Goal: Transaction & Acquisition: Book appointment/travel/reservation

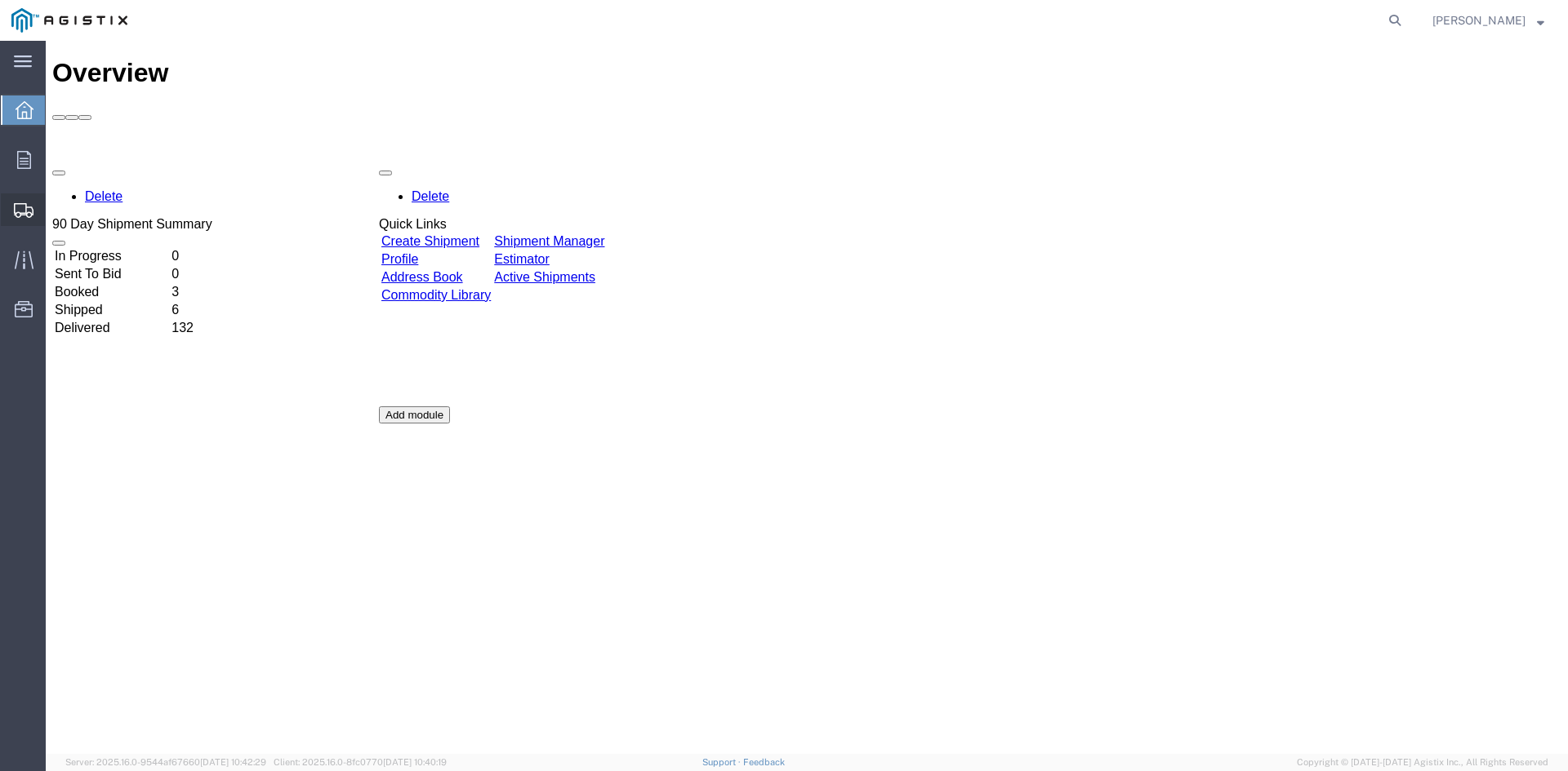
click at [0, 0] on span "Create Shipment" at bounding box center [0, 0] width 0 height 0
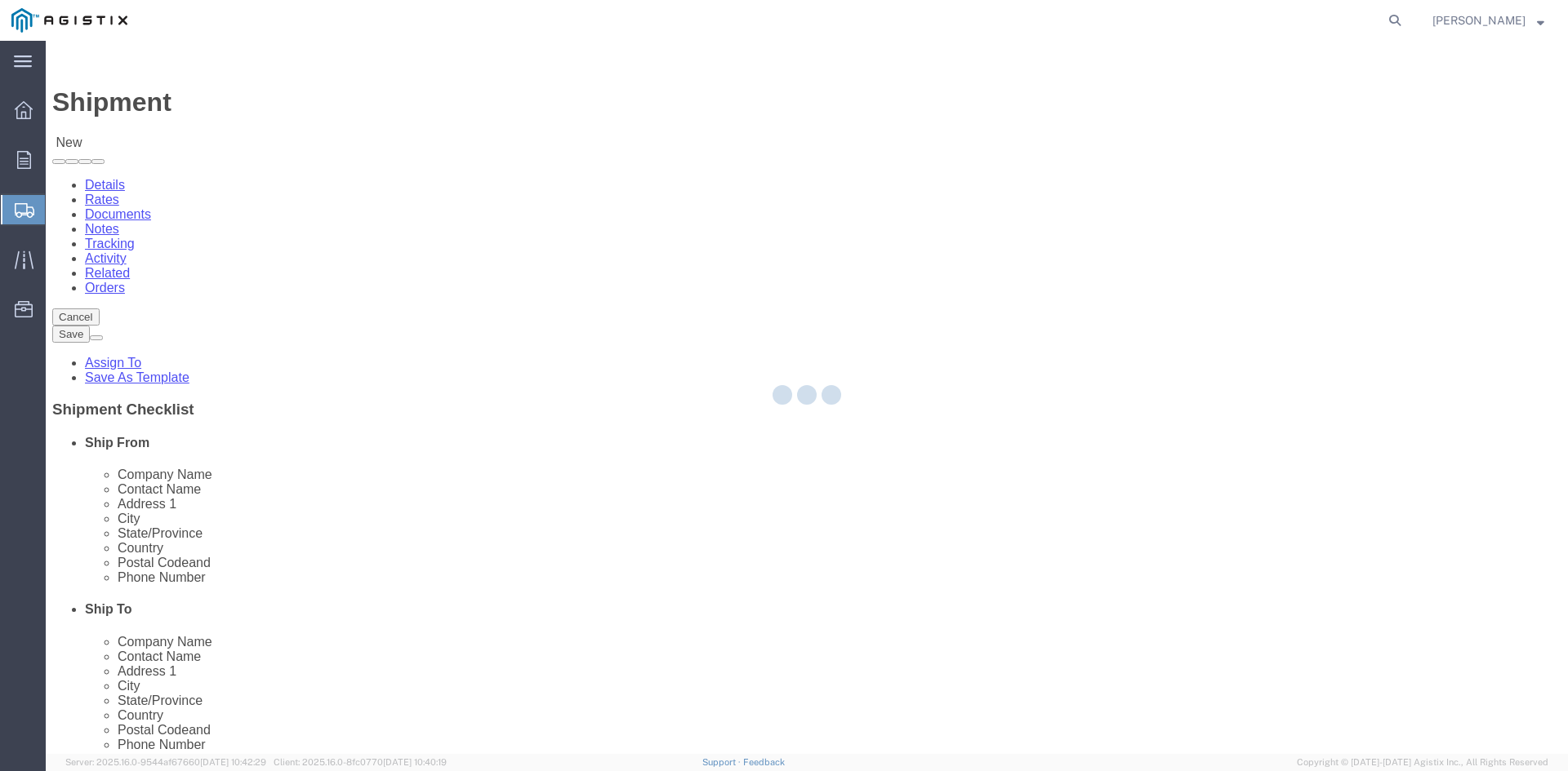
select select
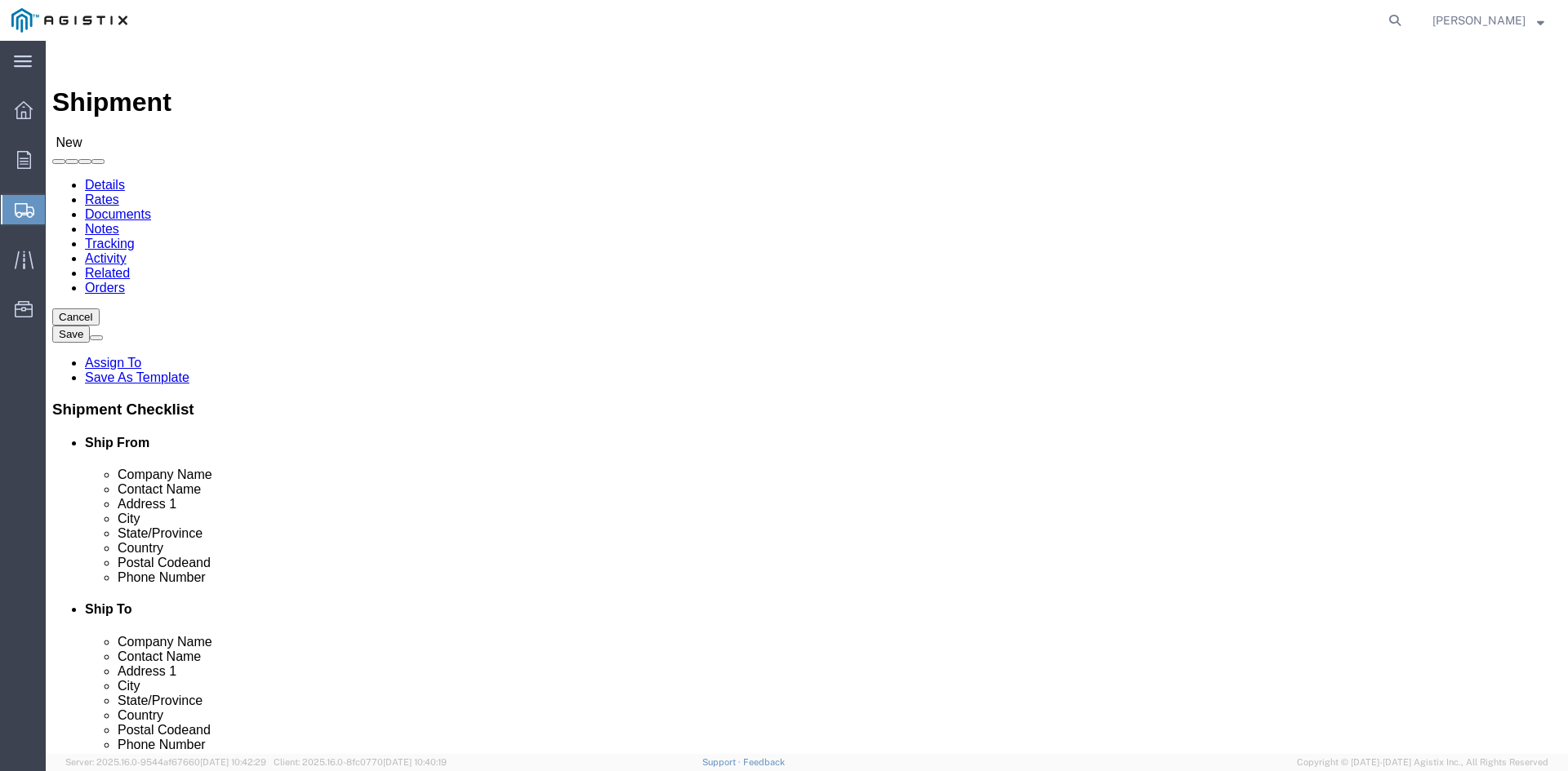
click select "Select PG&E Power Partners"
select select "9596"
click select "Select PG&E Power Partners"
select select
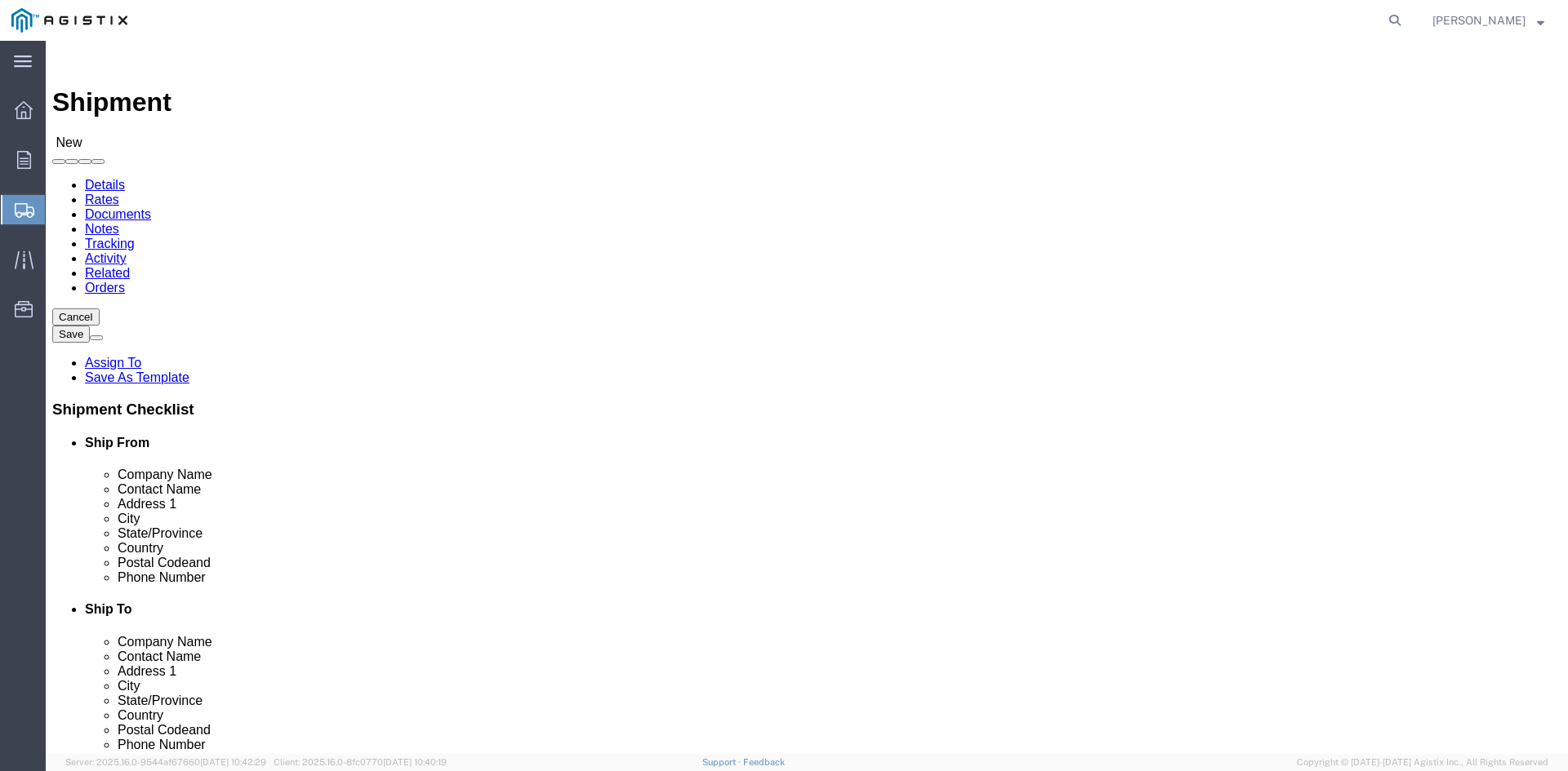
click input "text"
type input "[PERSON_NAME]"
click p "- Power Partners LLC - ([PERSON_NAME]) [STREET_ADDRESS][PERSON_NAME]"
select select "GA"
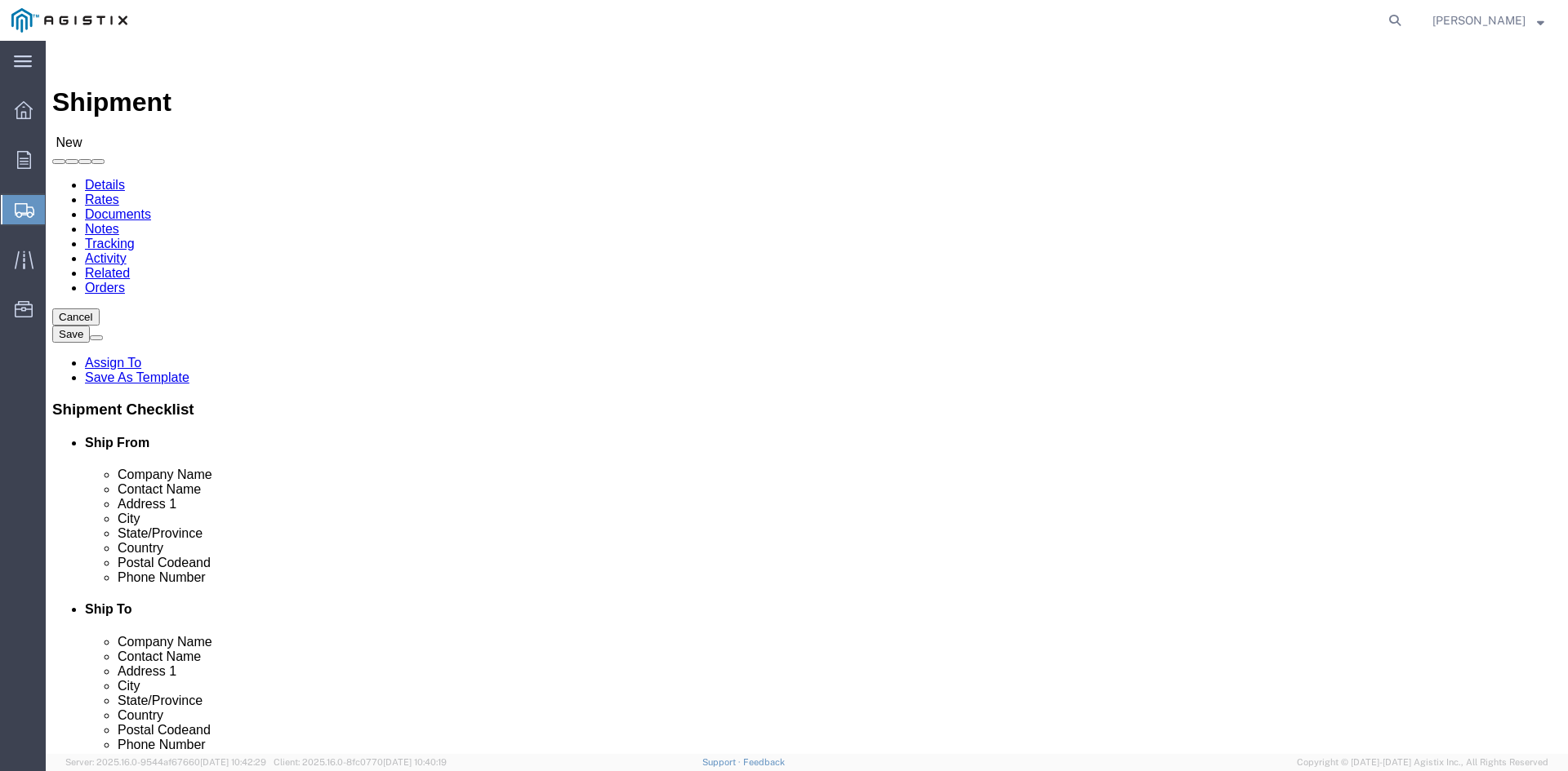
type input "[PERSON_NAME]"
click select "Select All Others [GEOGRAPHIC_DATA] [GEOGRAPHIC_DATA] [GEOGRAPHIC_DATA] [GEOGRA…"
select select "23082"
click select "Select All Others [GEOGRAPHIC_DATA] [GEOGRAPHIC_DATA] [GEOGRAPHIC_DATA] [GEOGRA…"
click input "text"
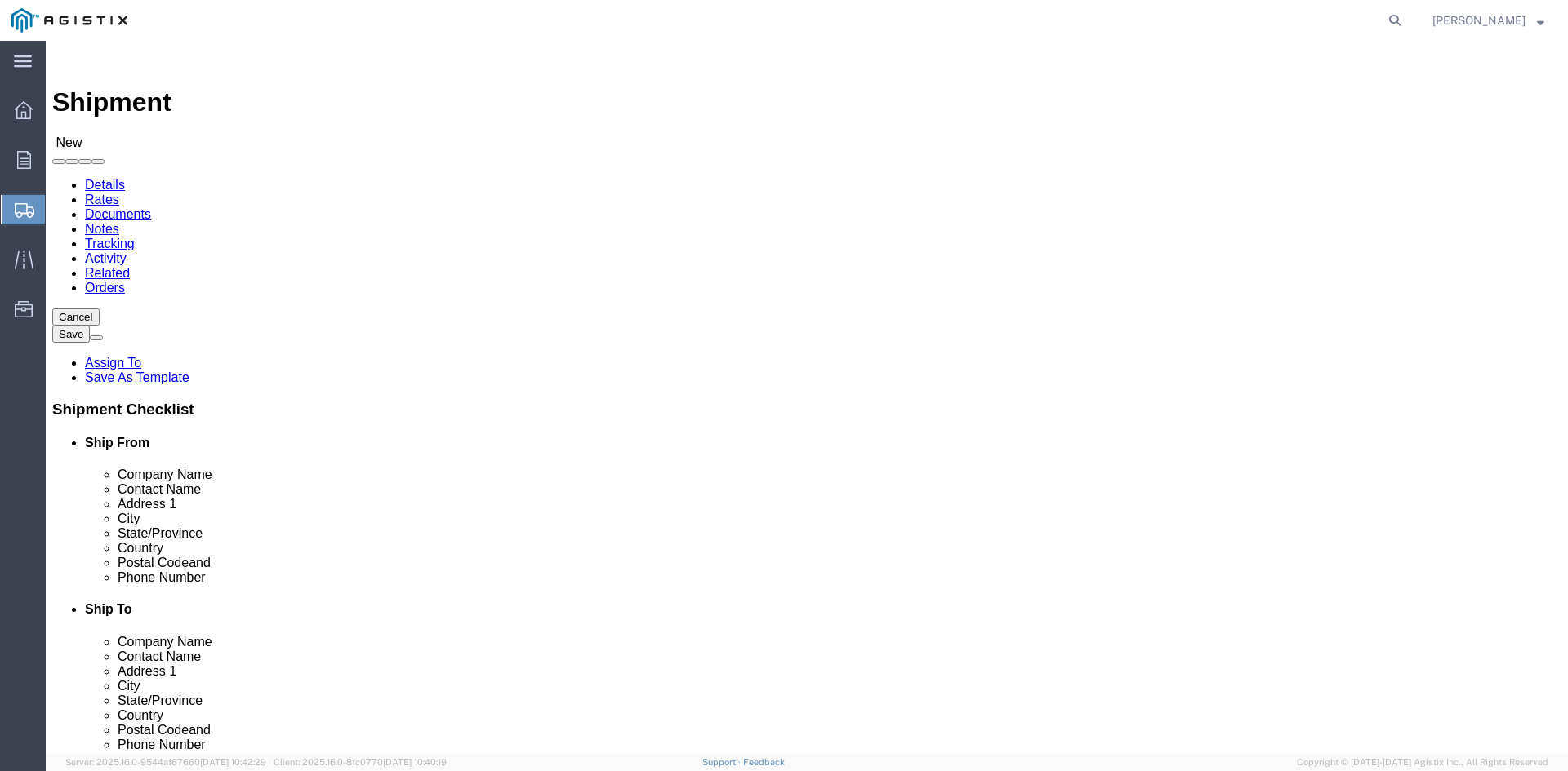
type input "recei"
click p "- PGE - (Receiving Department) [STREET_ADDRESS]"
select select "CA"
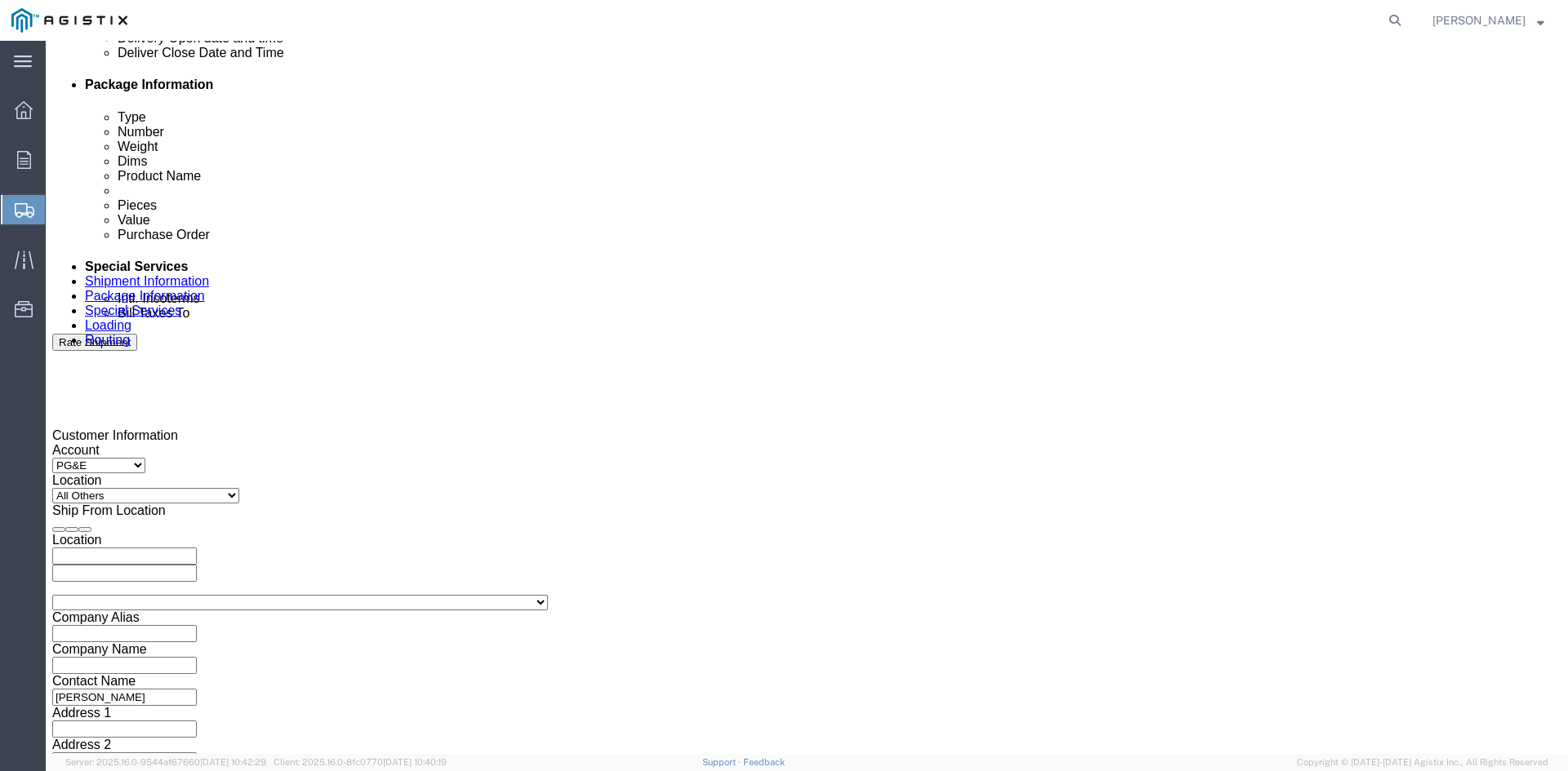
scroll to position [816, 0]
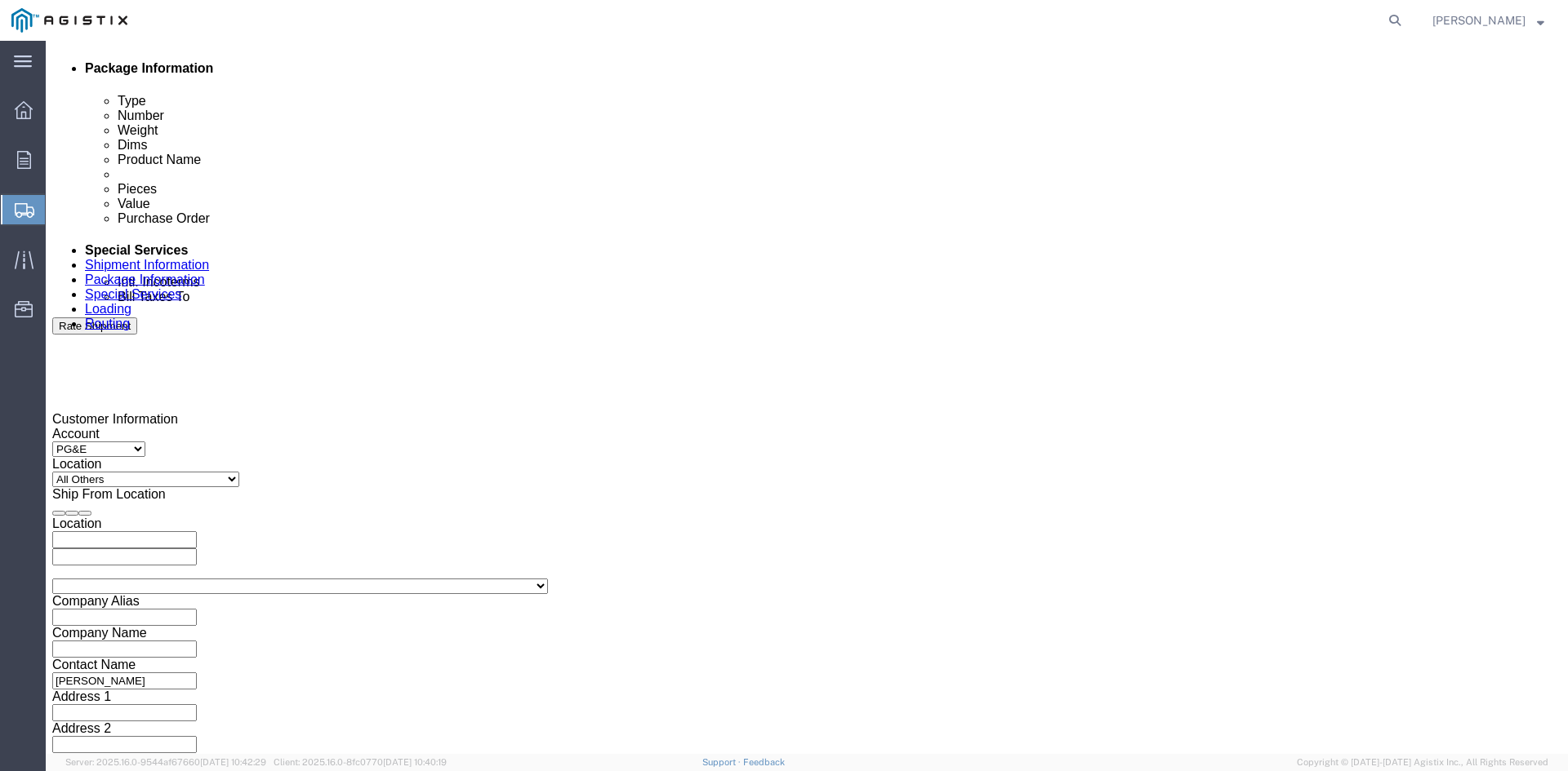
type input "Receiving Department"
click div "Pickup Start Date Pickup Start Time Pickup Open Date and Time [DATE] 11:00 AM"
click div "[DATE] 11:00 AM"
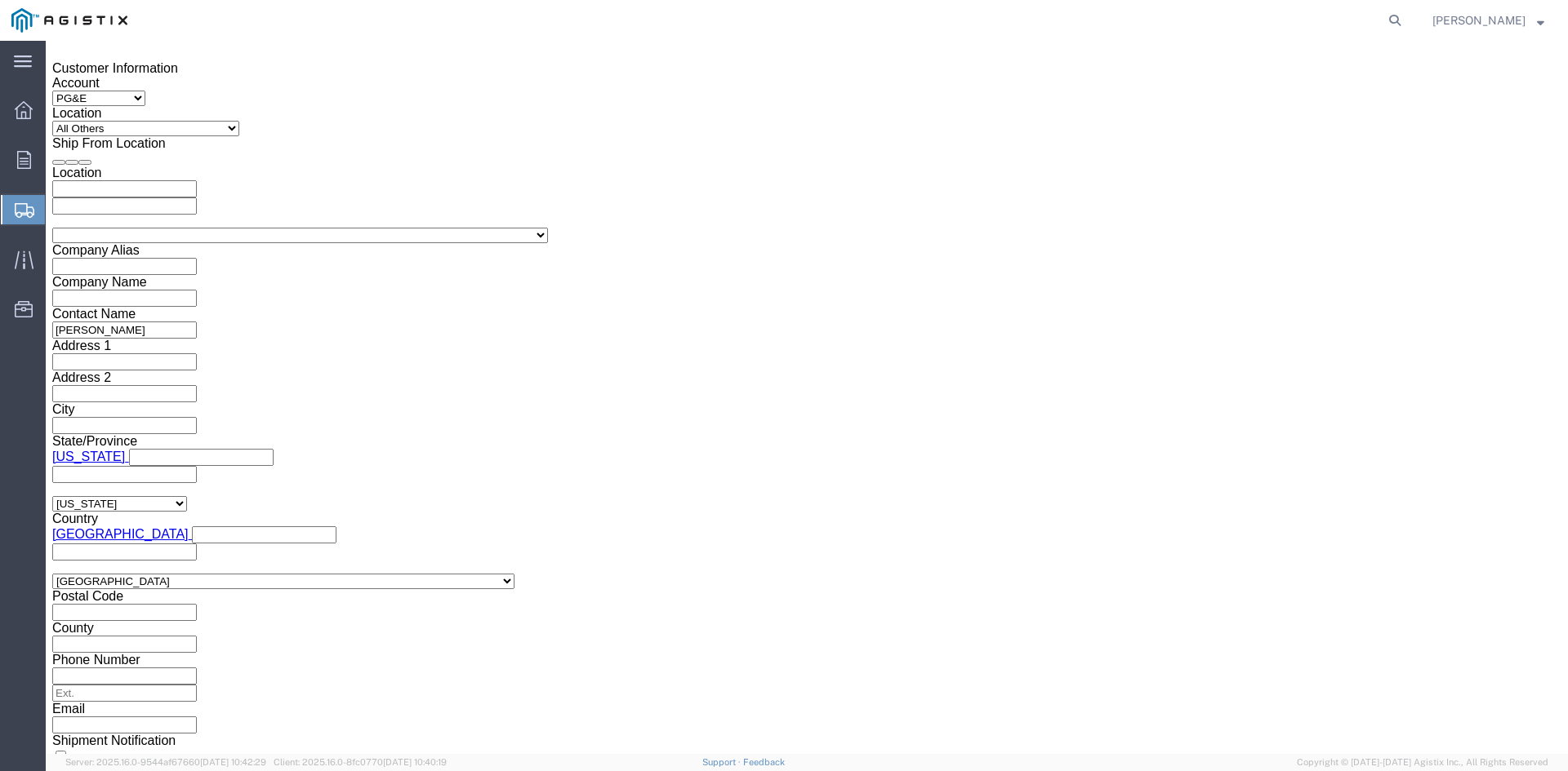
click button "Apply"
click div "[DATE] 12:00 PM"
type input "5:00 PM"
click button "Apply"
click div
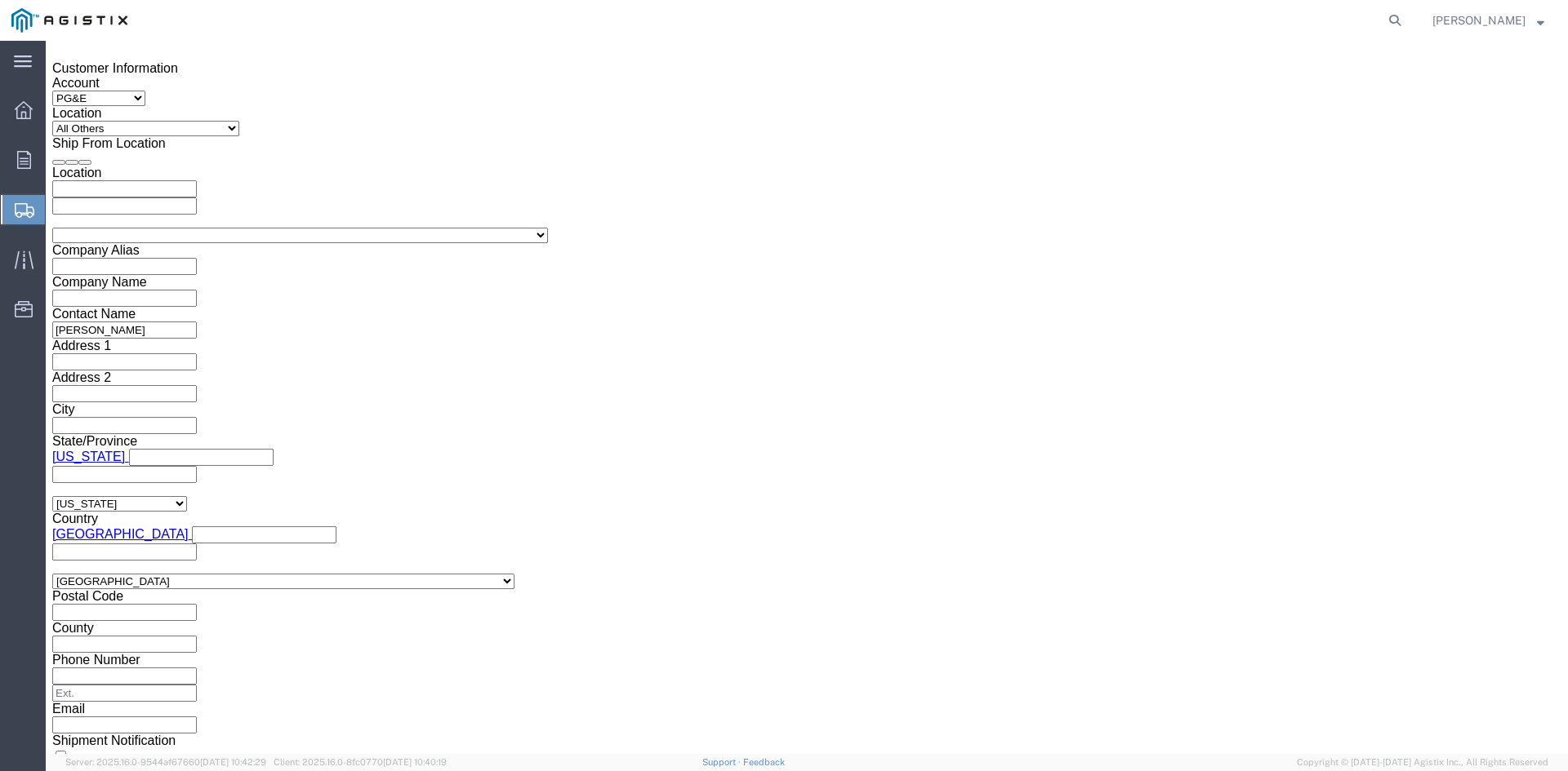
click input "6:00 PM"
click input "7:00 PM"
click input "7:30 PM"
type input "7:30 AM"
click button "Apply"
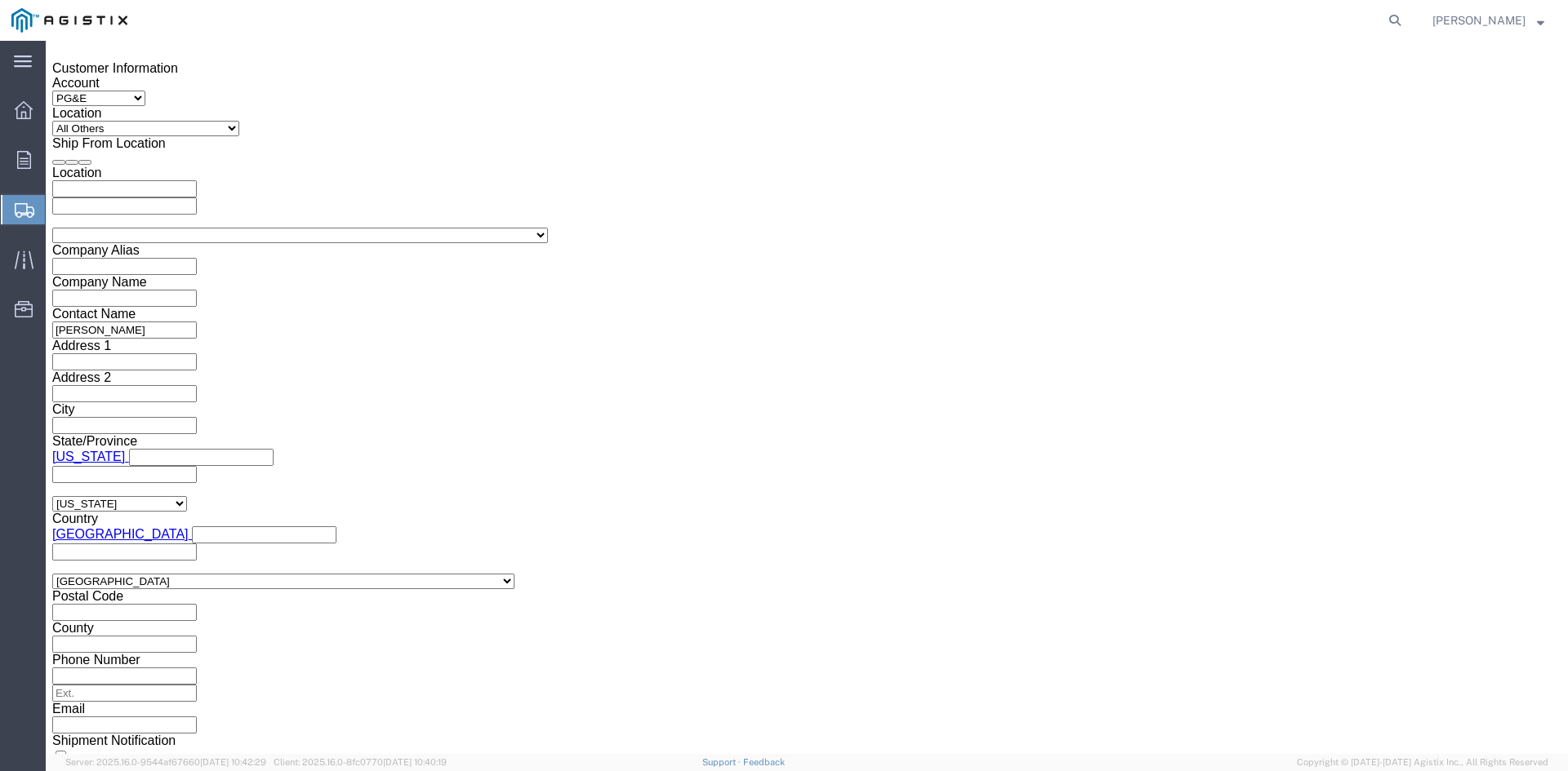
click div
click input "2:30 AM"
click input "2:00 AM"
type input "2:00 PM"
click button "Apply"
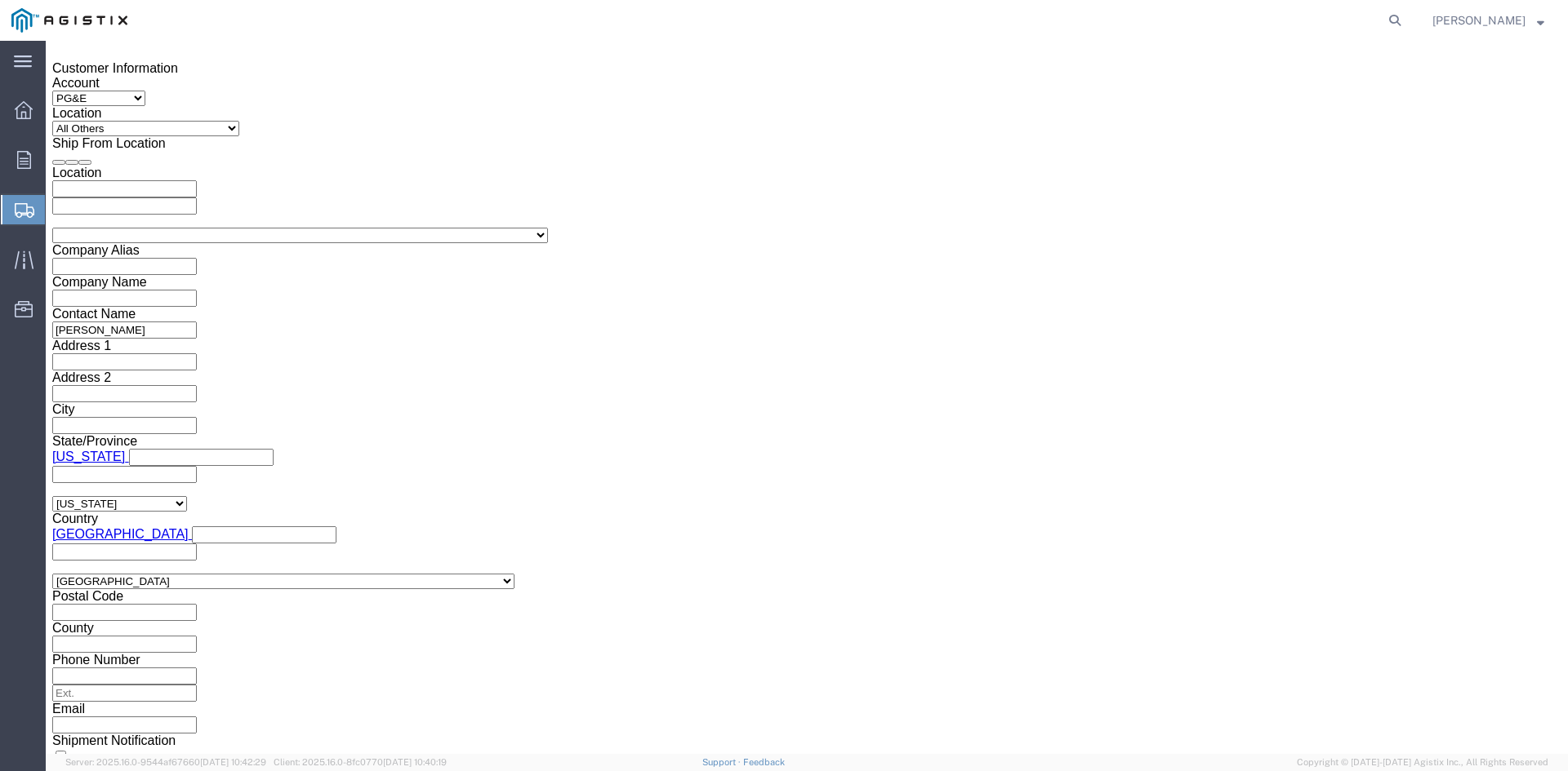
click input "text"
type input "3501398145"
click select "Select Account Type Activity ID Airline Appointment Number ASN Batch Request # …"
select select "BOL"
click select "Select Account Type Activity ID Airline Appointment Number ASN Batch Request # …"
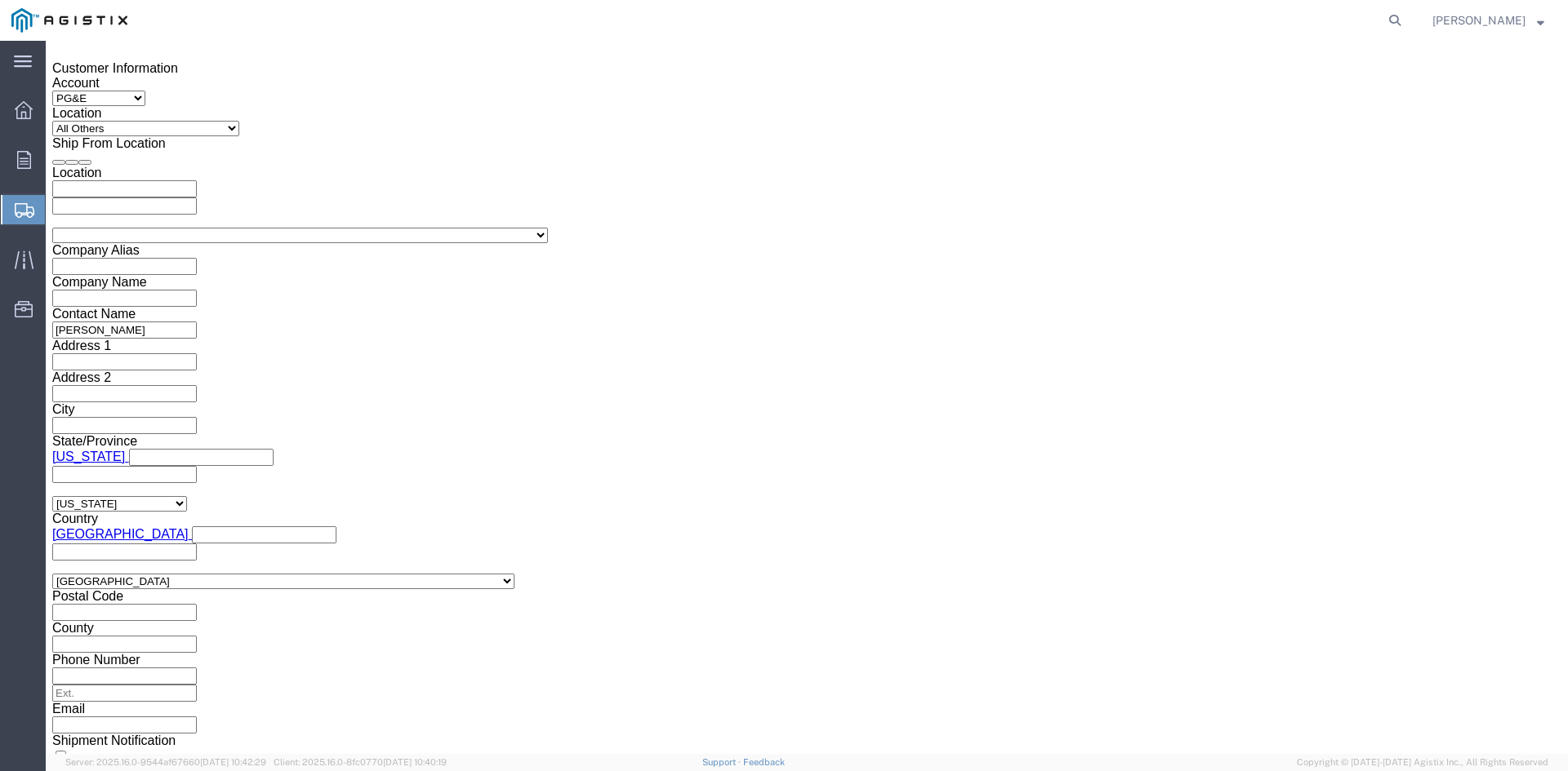
drag, startPoint x: 601, startPoint y: 310, endPoint x: 637, endPoint y: 310, distance: 36.0
click input "text"
type input "9816838"
click select "Select Air Less than Truckload Multi-Leg Ocean Freight Rail Small Parcel Truckl…"
select select "TL"
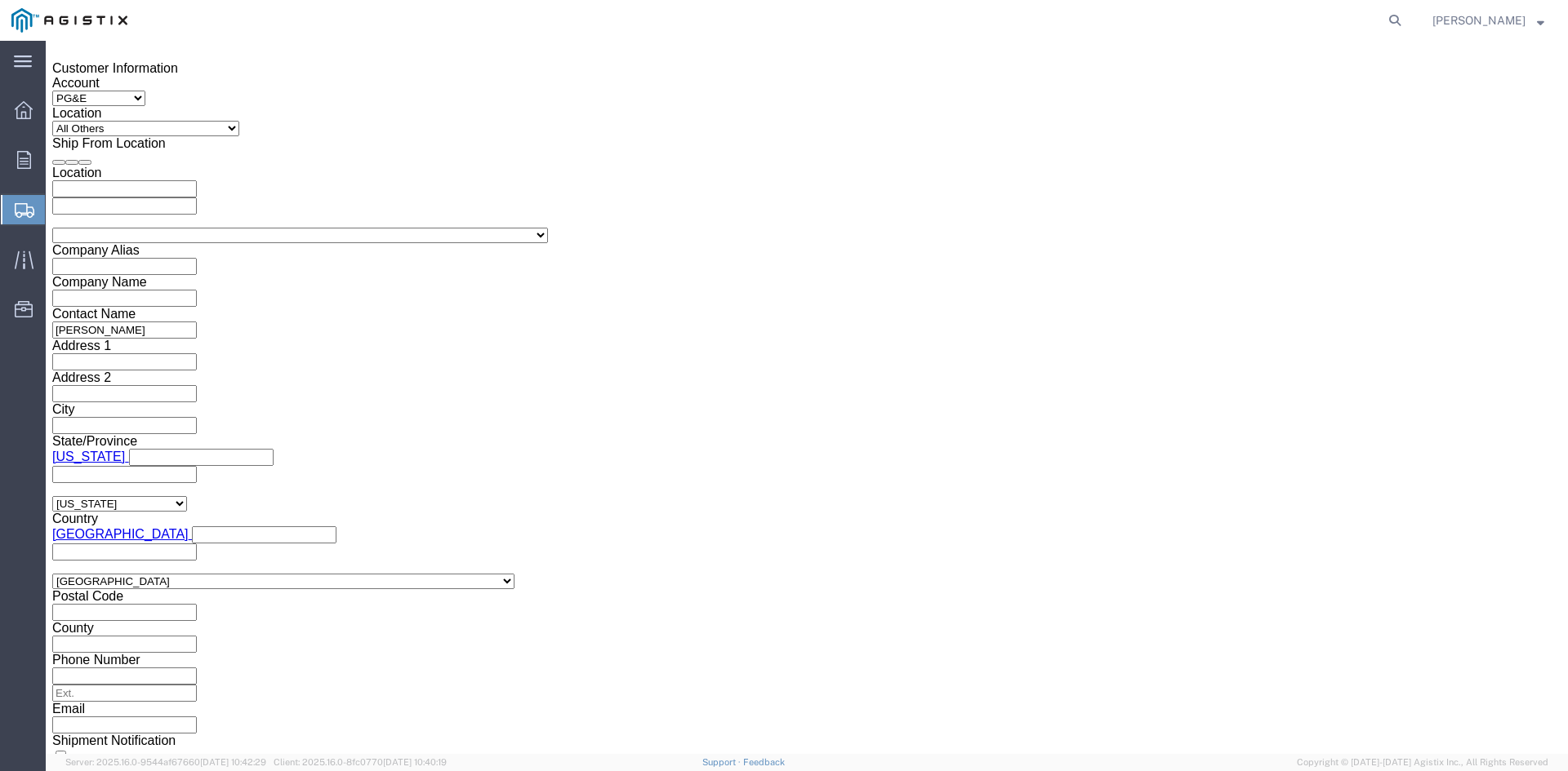
click select "Select Air Less than Truckload Multi-Leg Ocean Freight Rail Small Parcel Truckl…"
click select "Select 1-Ton (PSS) 10 Wheel 10 Yard Dump Truck 20 Yard Dump Truck Bobtail Botto…"
select select "FLBD"
click select "Select 1-Ton (PSS) 10 Wheel 10 Yard Dump Truck 20 Yard Dump Truck Bobtail Botto…"
click button "Continue"
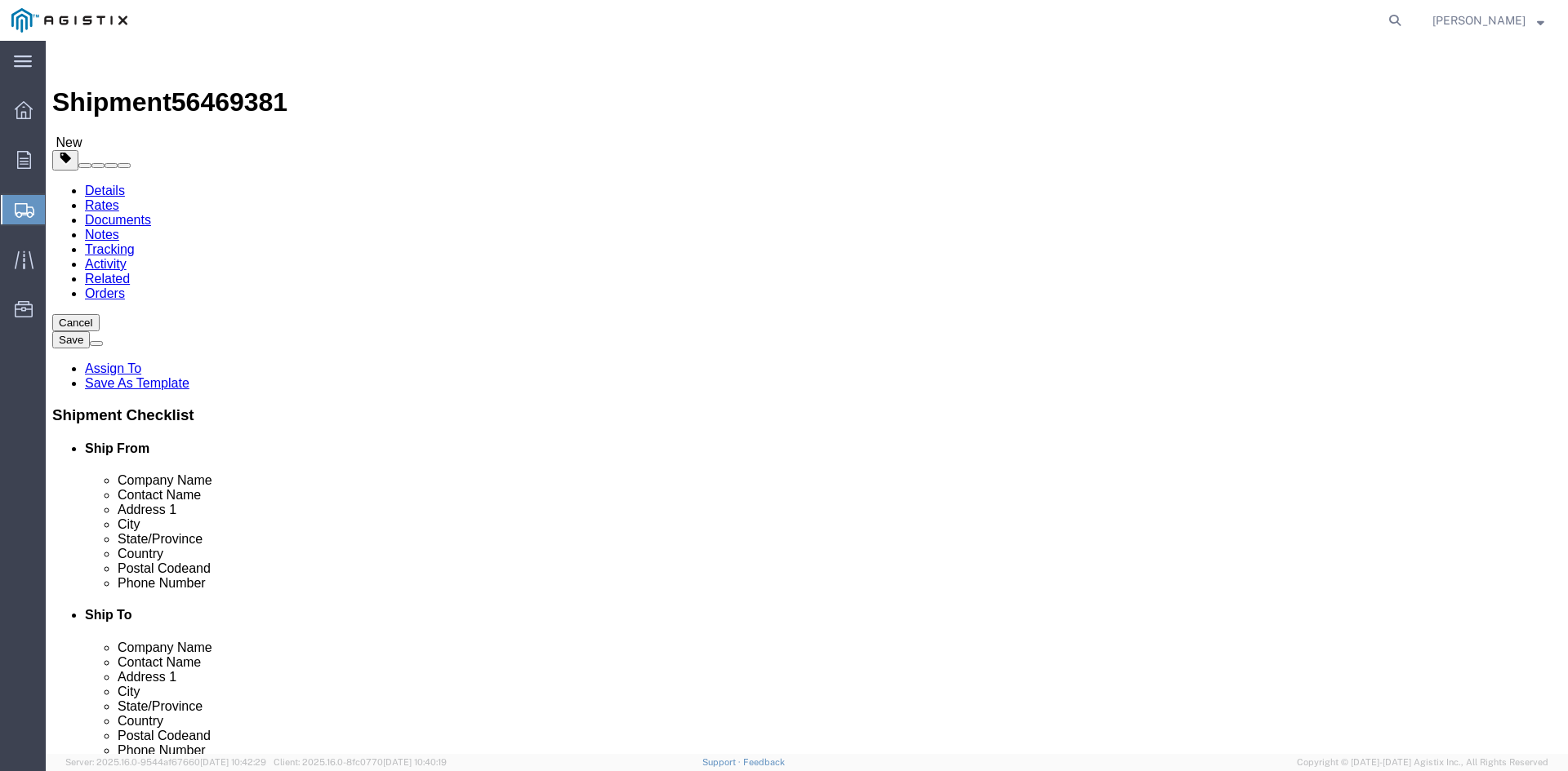
click select "Select Bulk Bundle(s) Cardboard Box(es) Carton(s) Crate(s) Drum(s) (Fiberboard)…"
select select "PSNS"
click select "Select Bulk Bundle(s) Cardboard Box(es) Carton(s) Crate(s) Drum(s) (Fiberboard)…"
drag, startPoint x: 232, startPoint y: 309, endPoint x: 310, endPoint y: 310, distance: 78.0
click input "text"
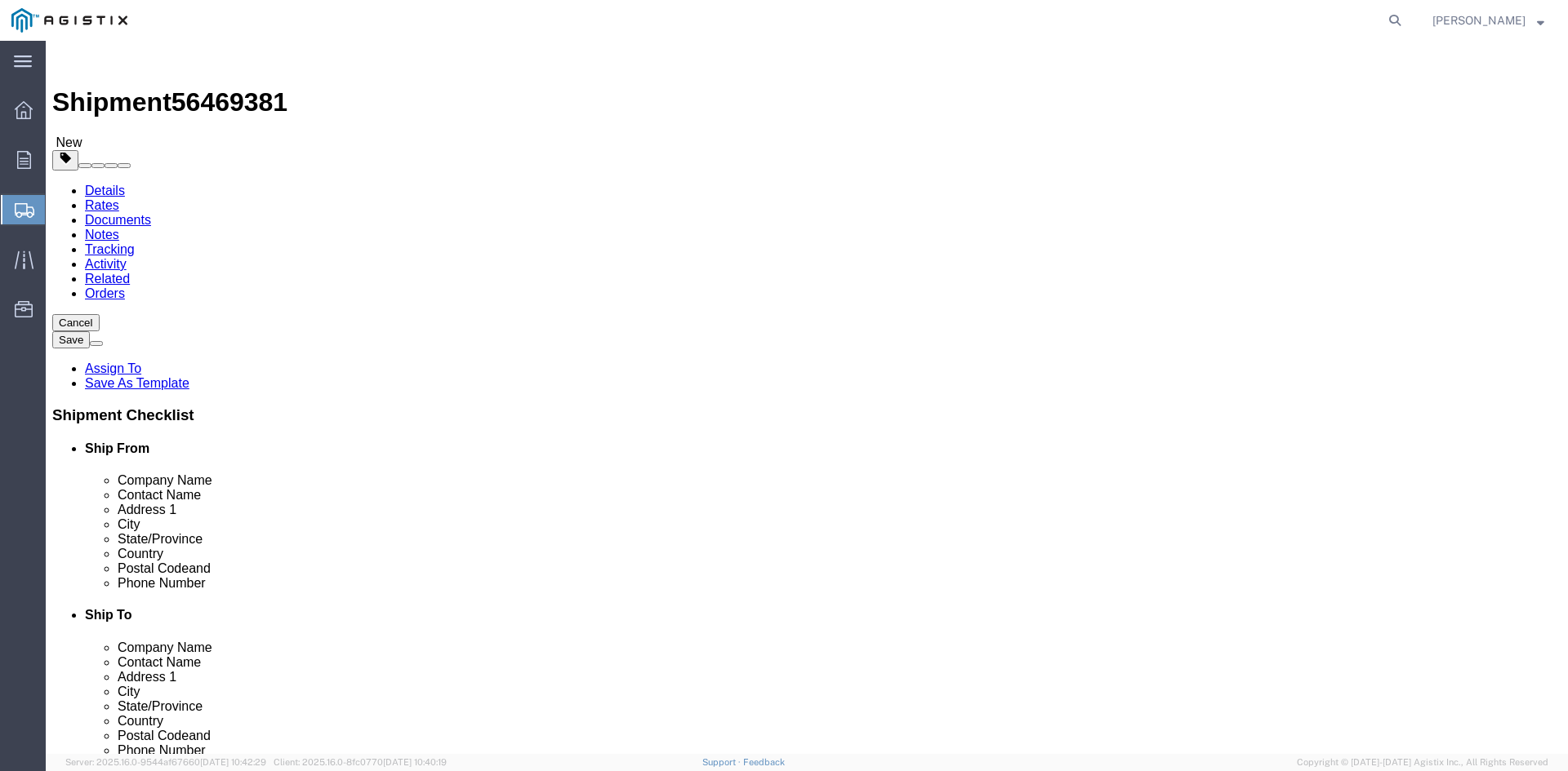
type input "1"
drag, startPoint x: 239, startPoint y: 345, endPoint x: 205, endPoint y: 345, distance: 34.0
click div "Number 1"
type input "56"
click input "text"
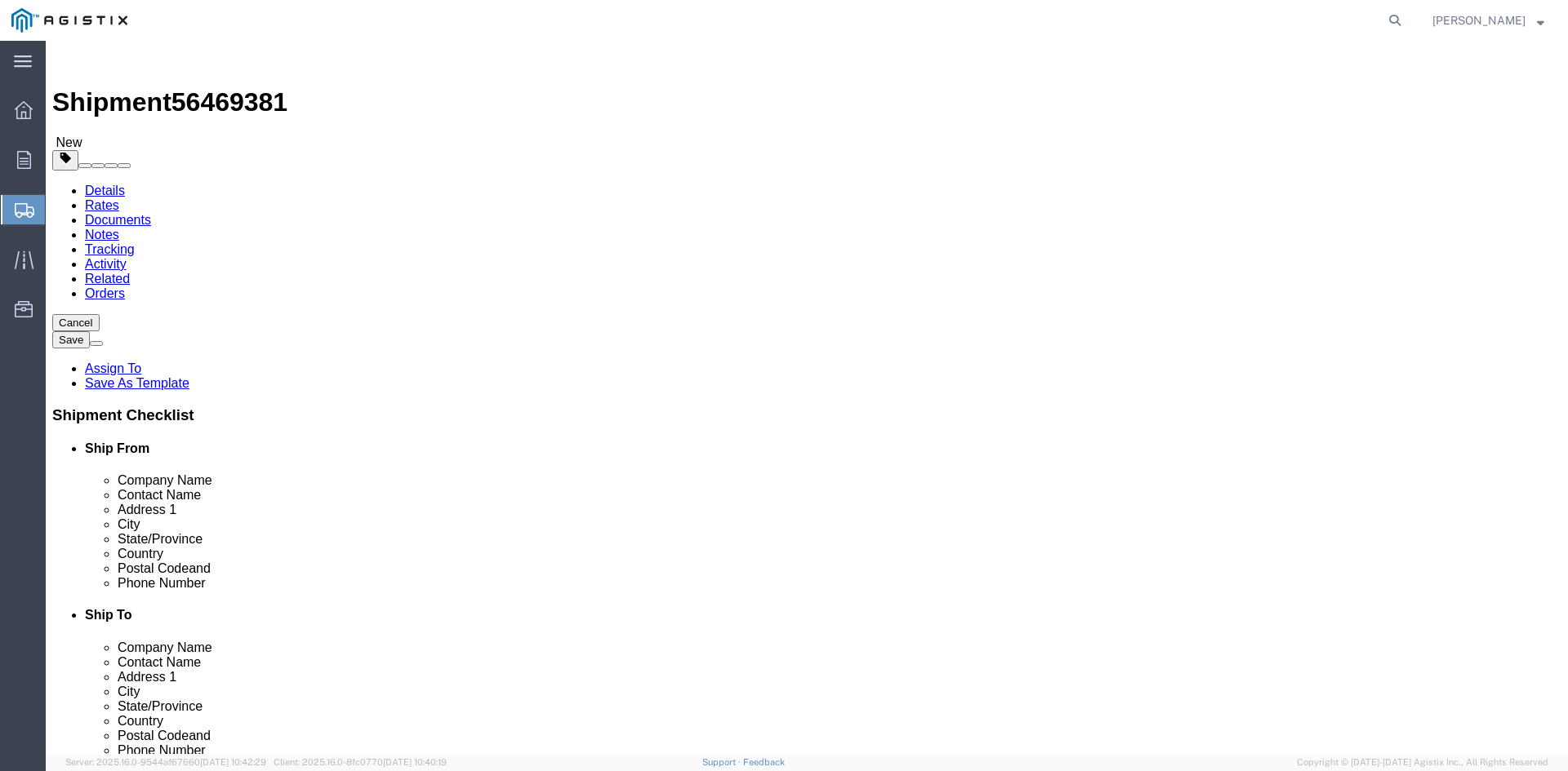
type input "30"
click input "text"
type input "30"
drag, startPoint x: 397, startPoint y: 374, endPoint x: 420, endPoint y: 374, distance: 23.0
click input "text"
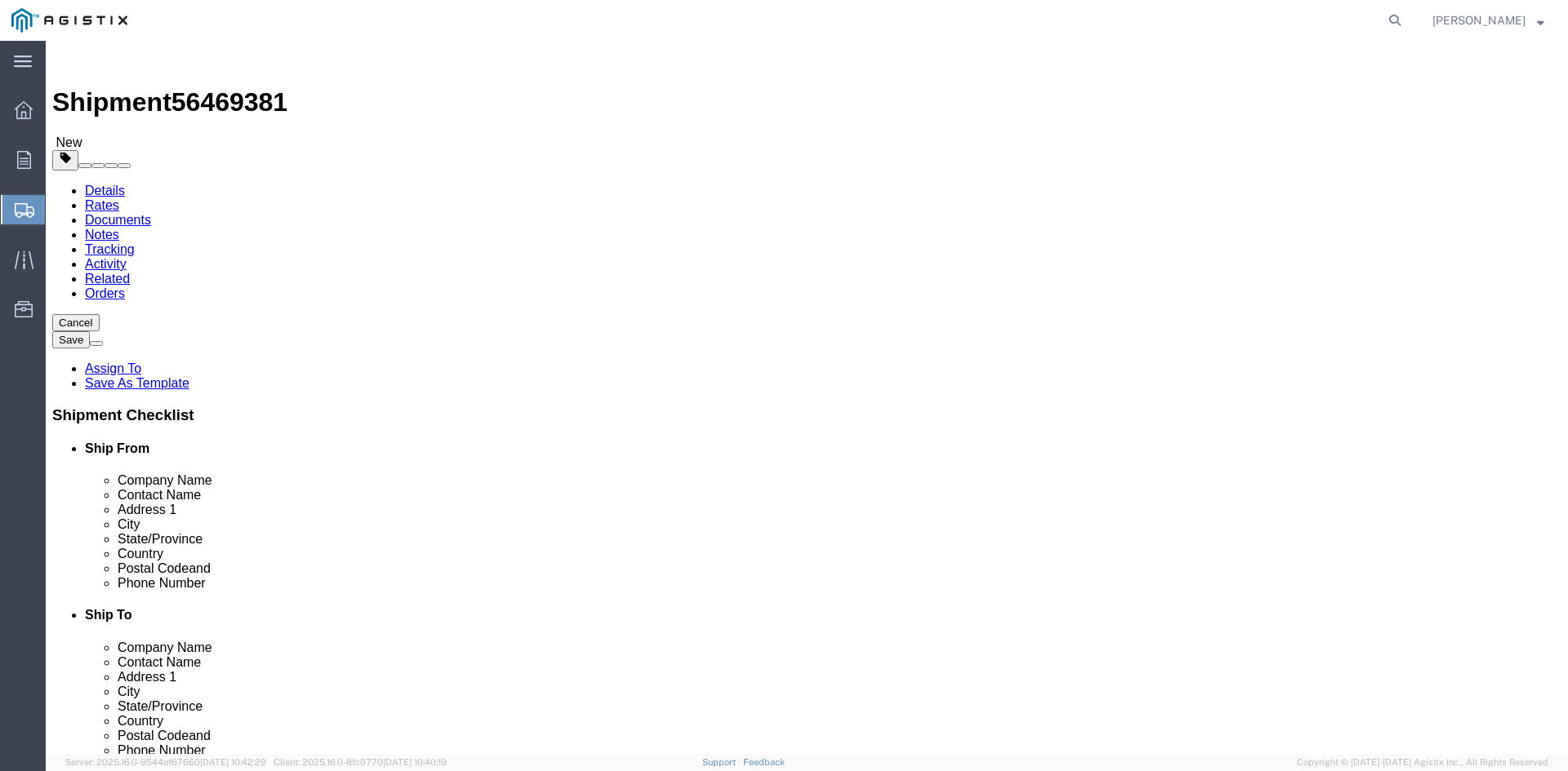
type input "30.75"
drag, startPoint x: 261, startPoint y: 408, endPoint x: 129, endPoint y: 407, distance: 132.0
click div "Weight 0.00 Select kgs lbs Ship. t°"
type input "29367.69"
click link "Add Content"
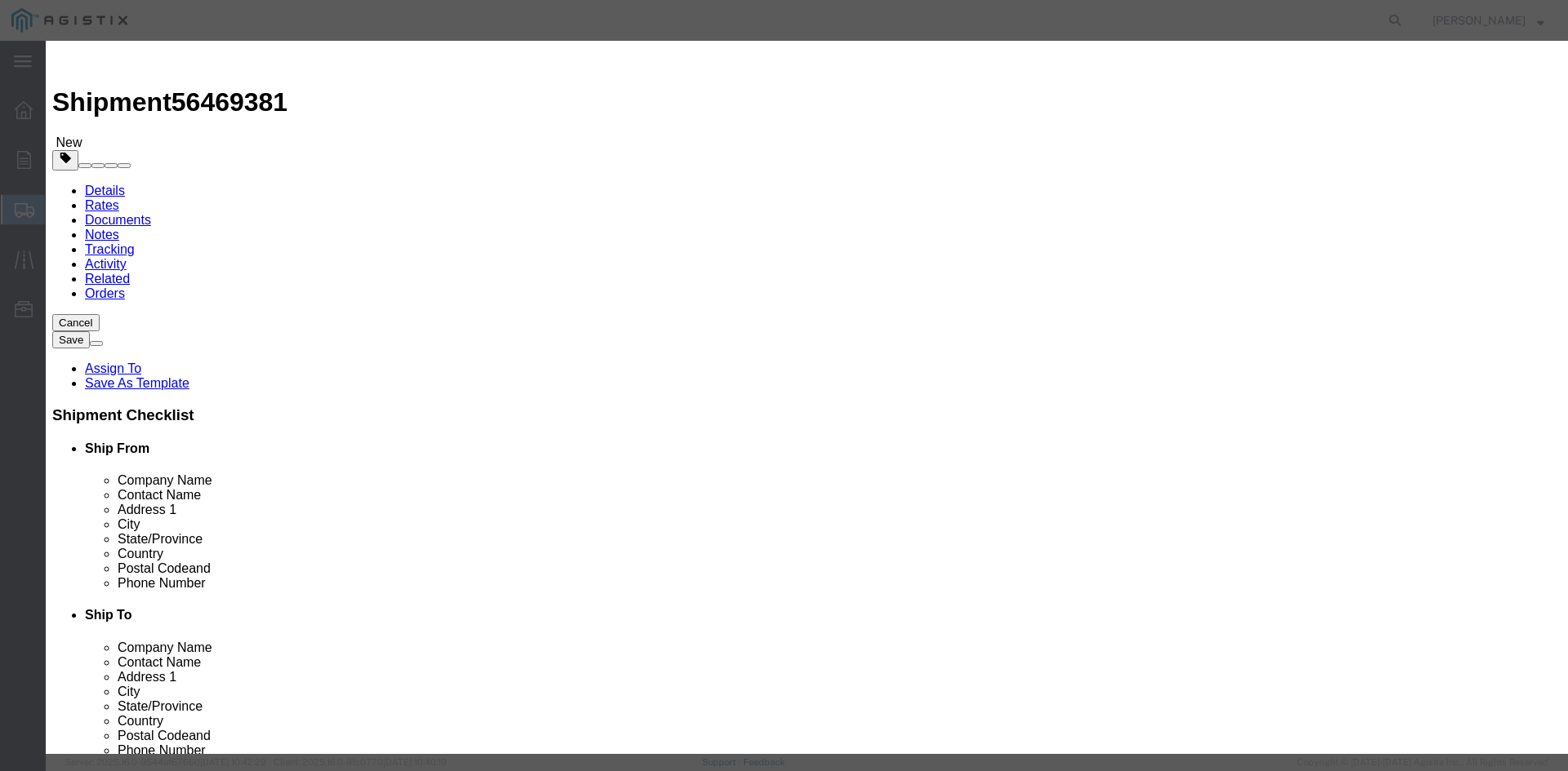
click input "text"
type input "Overhead Transformer"
drag, startPoint x: 492, startPoint y: 153, endPoint x: 462, endPoint y: 151, distance: 30.1
click div "Pieces 0 Select Bag Barrels 100Board Feet Bottle Box Blister Pack Carats Can Ca…"
type input "56"
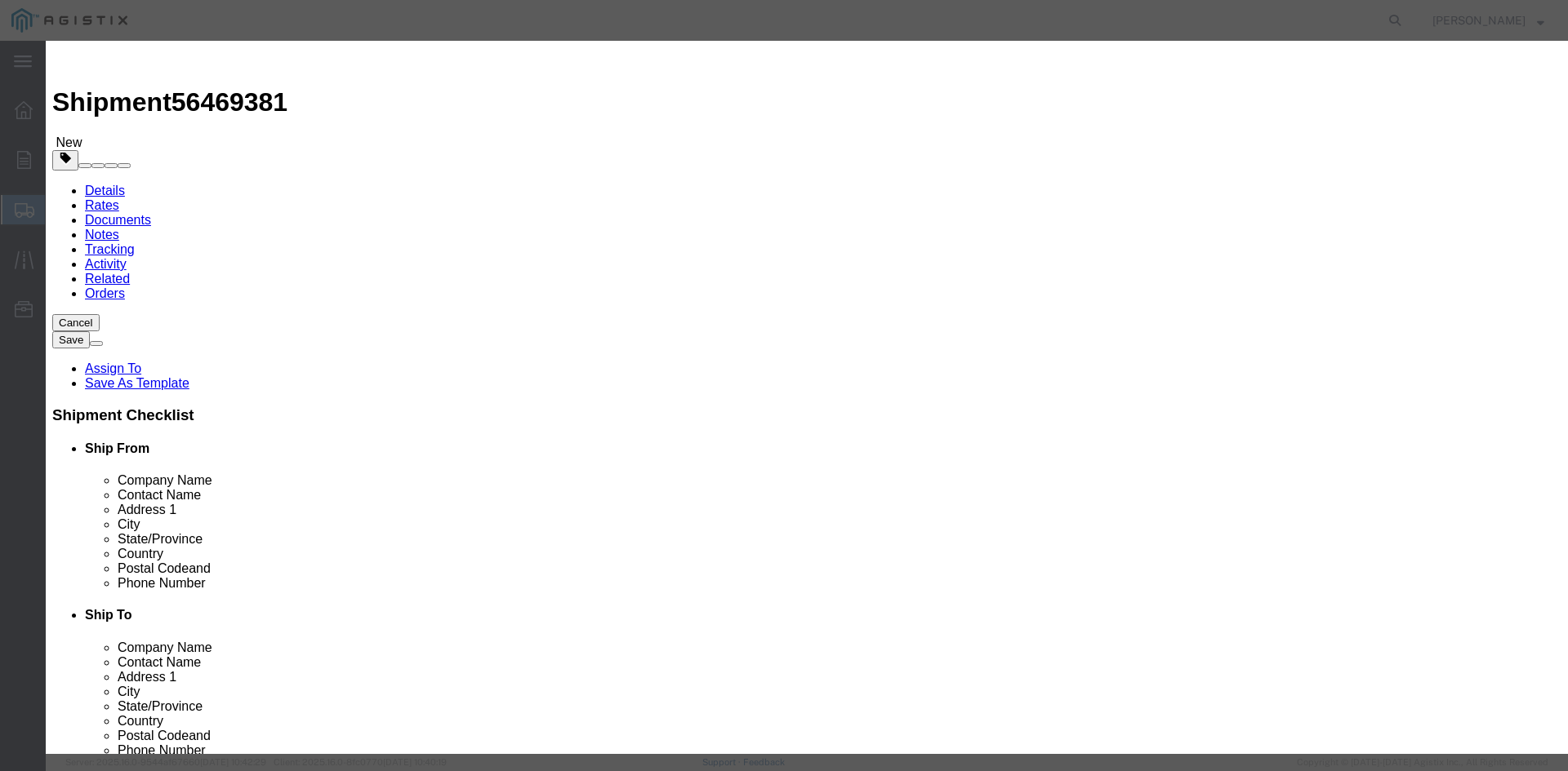
drag, startPoint x: 490, startPoint y: 189, endPoint x: 522, endPoint y: 188, distance: 32.0
click input "text"
type input "1"
click select "Select 50 55 60 65 70 85 92.5 100 125 175 250 300 400"
select select "55"
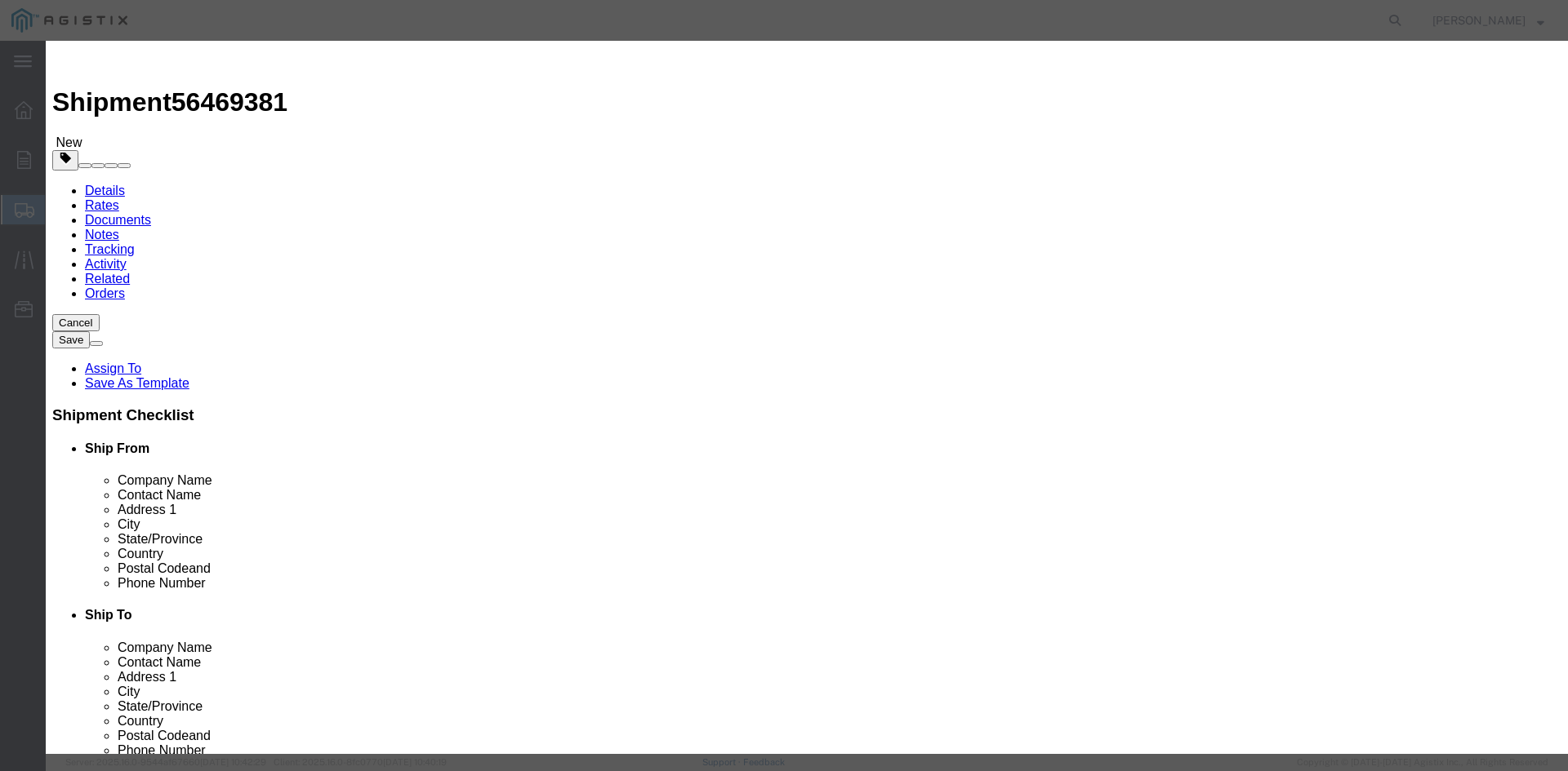
click select "Select 50 55 60 65 70 85 92.5 100 125 175 250 300 400"
click button "Save & Close"
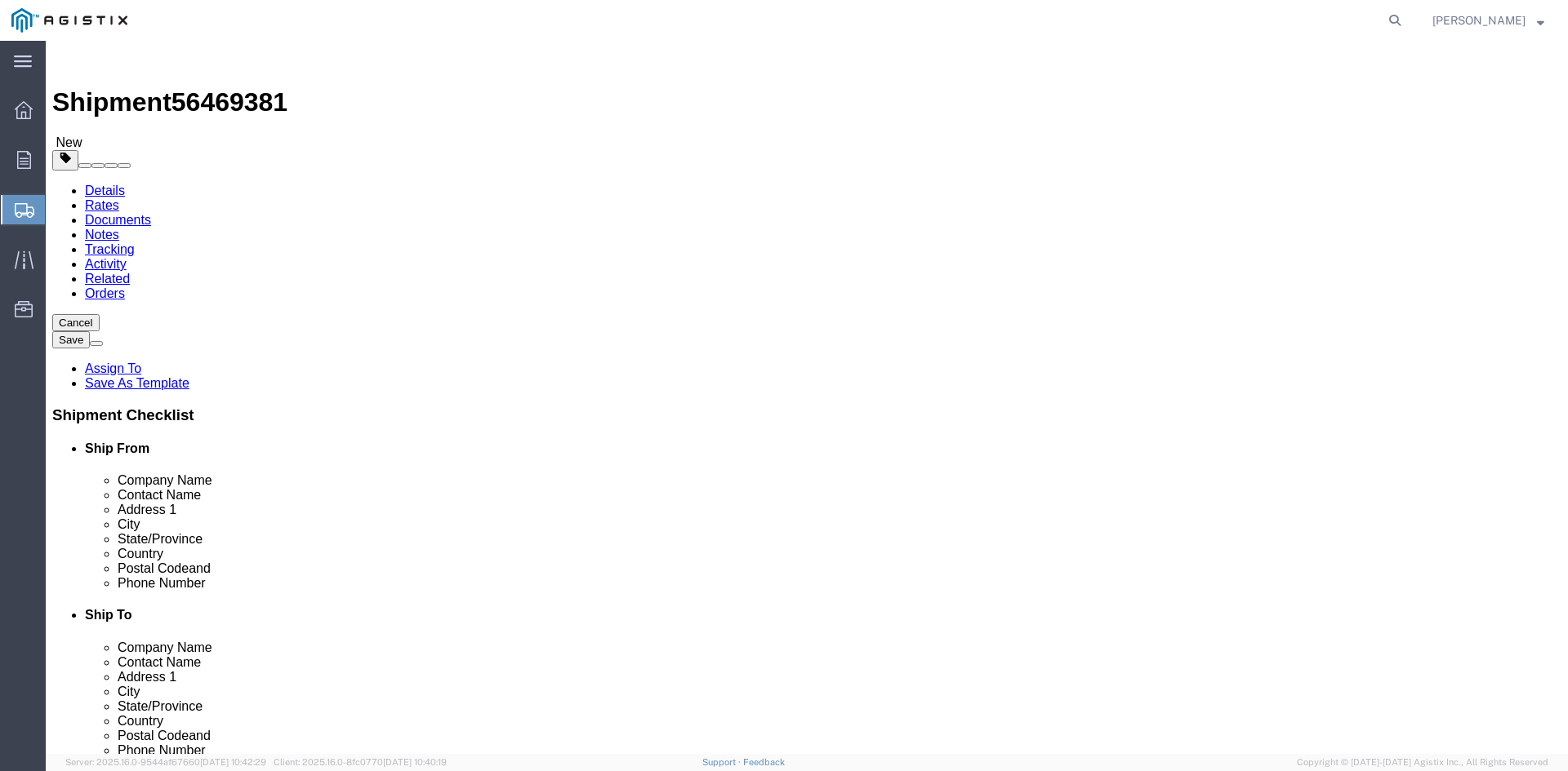
click link "Add Package"
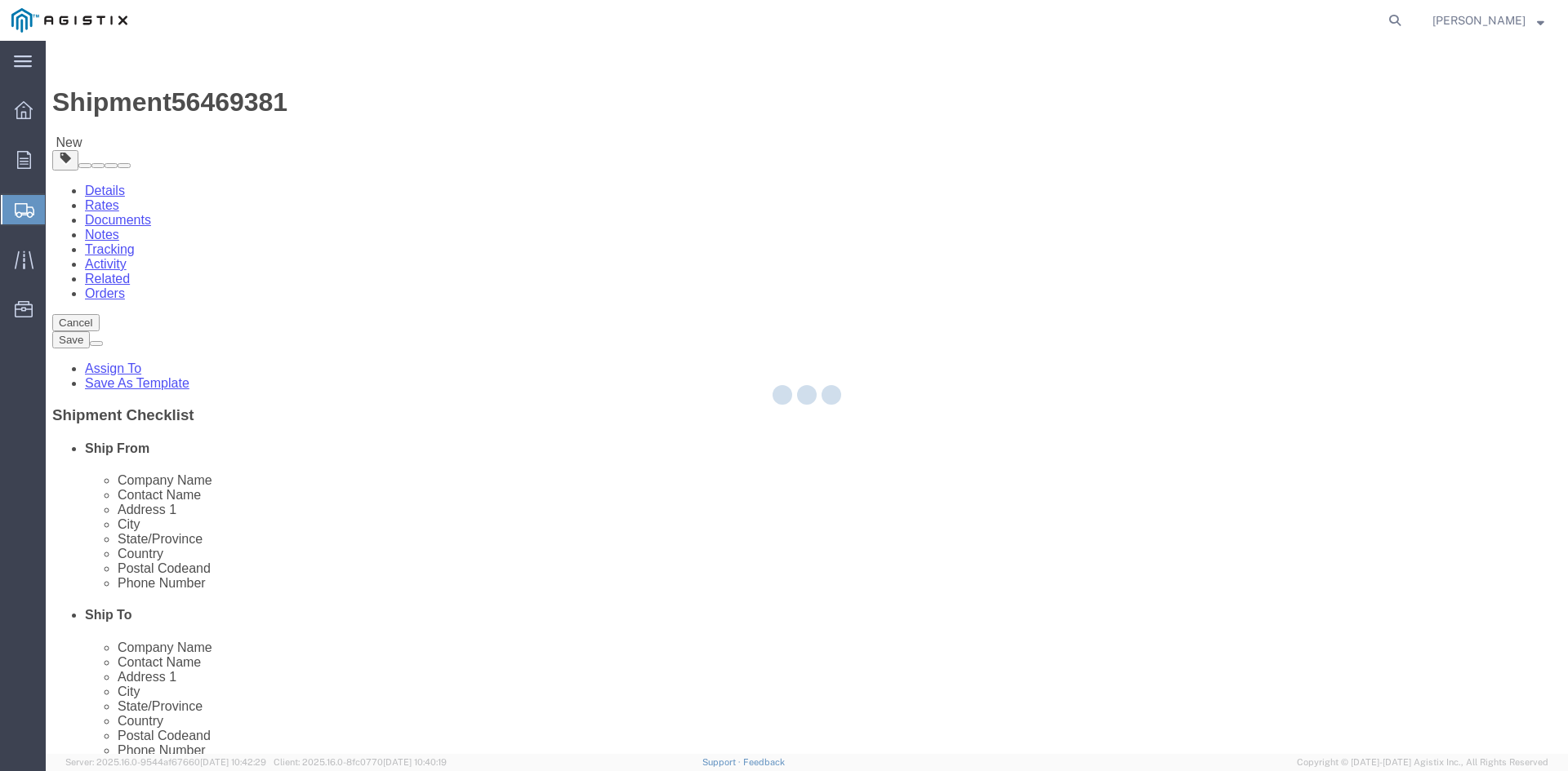
select select "PSNS"
select select "CBOX"
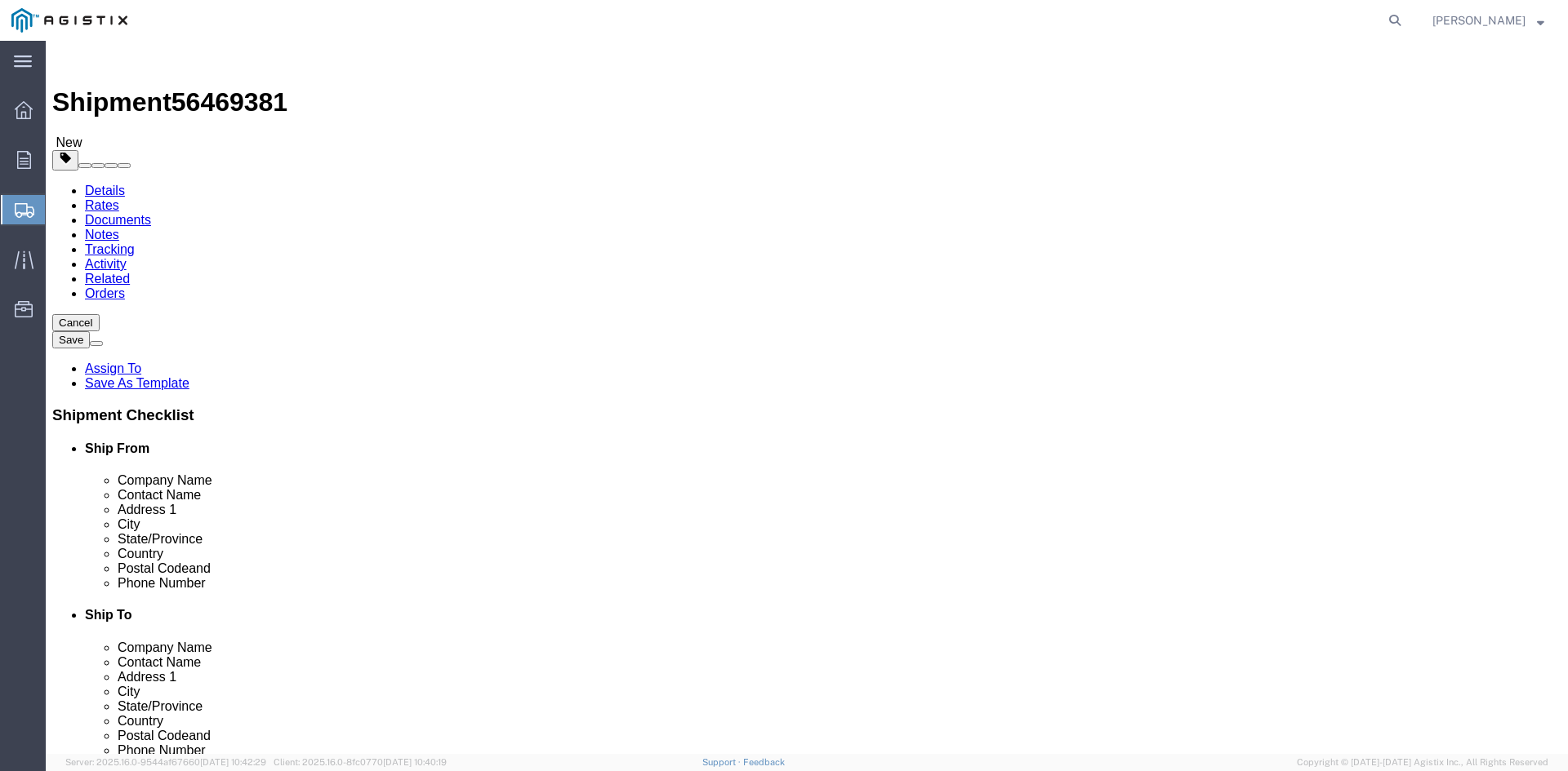
click span "button"
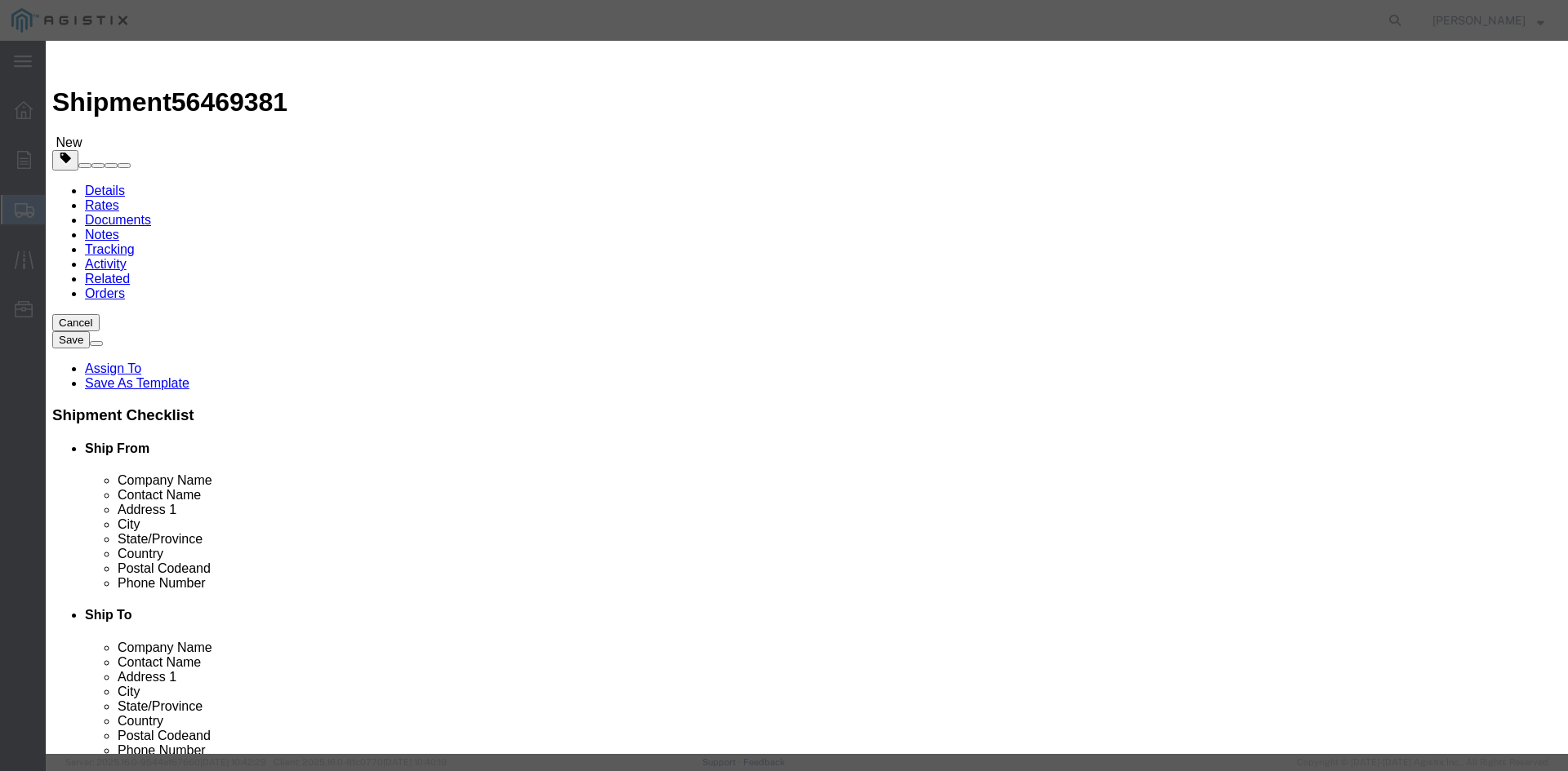
click button "Yes"
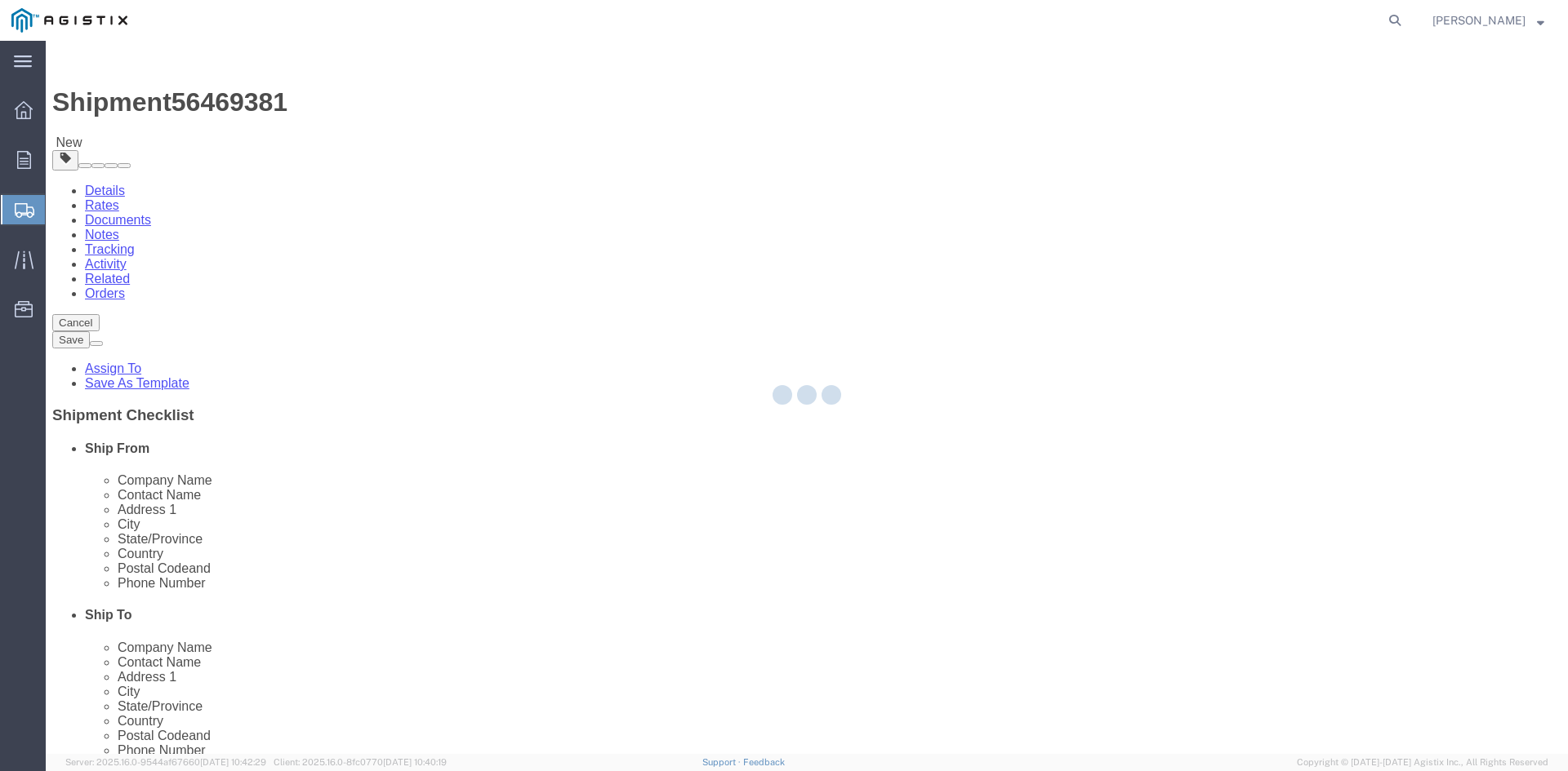
select select "PSNS"
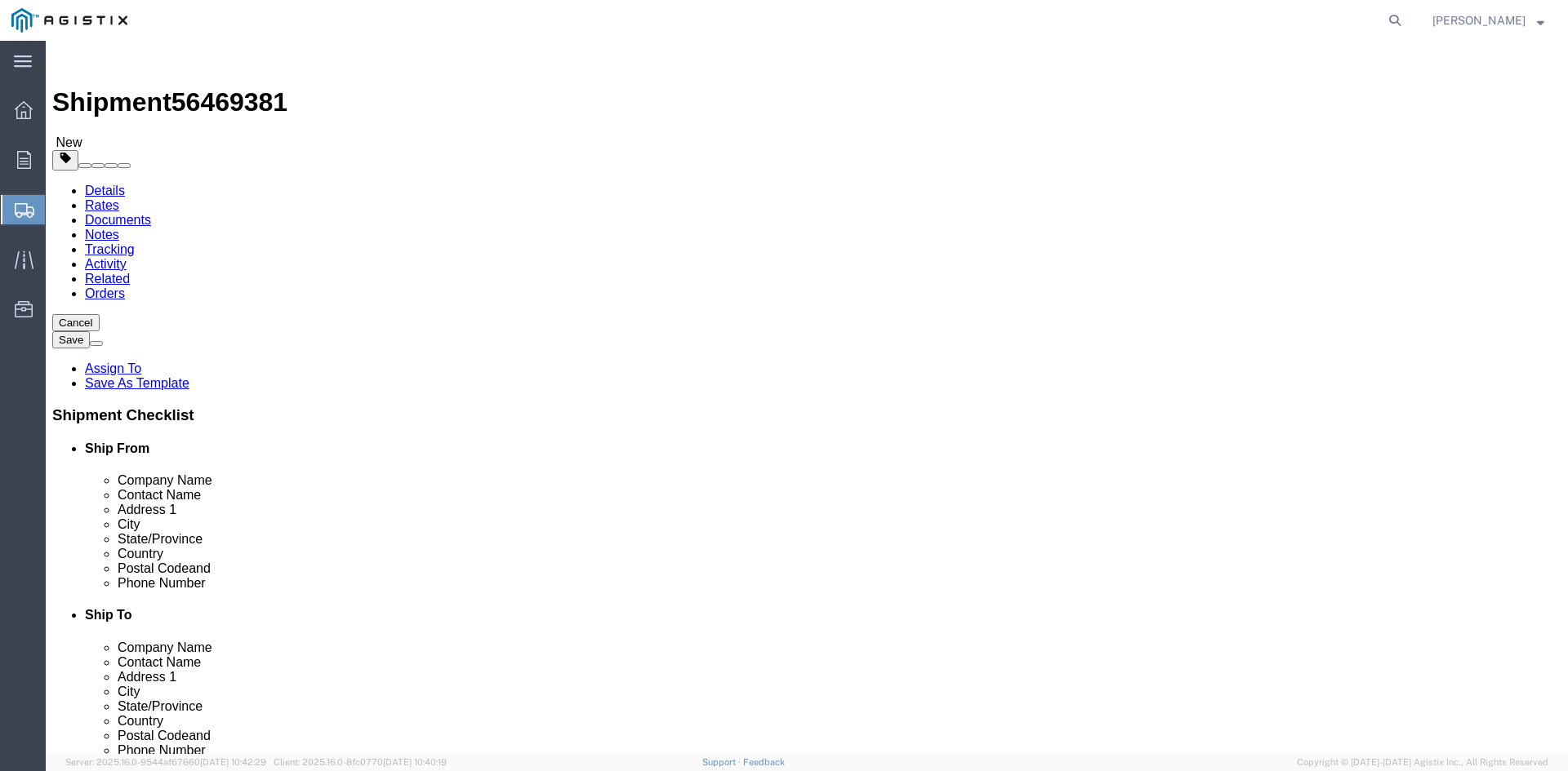
click icon
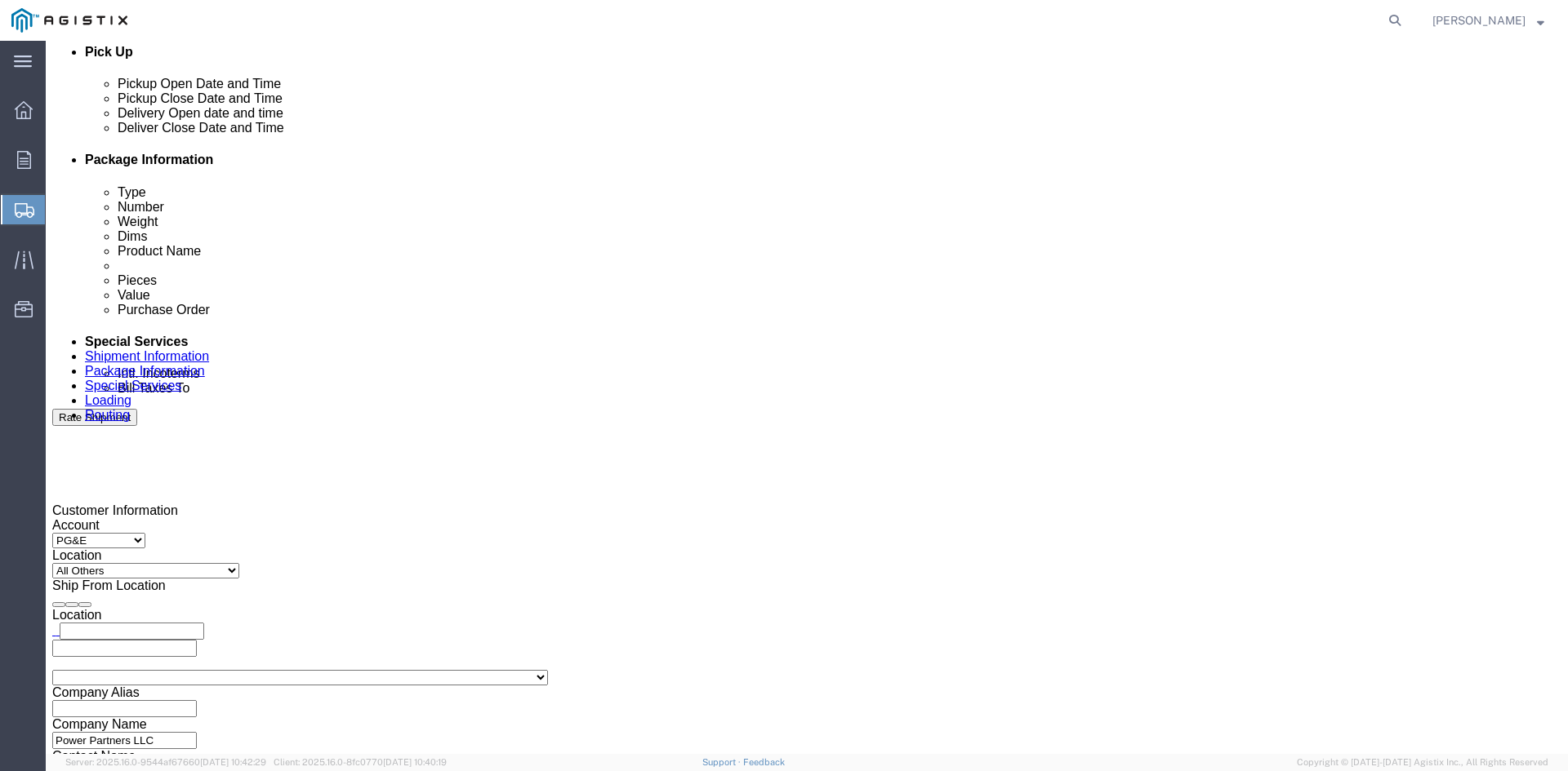
scroll to position [735, 0]
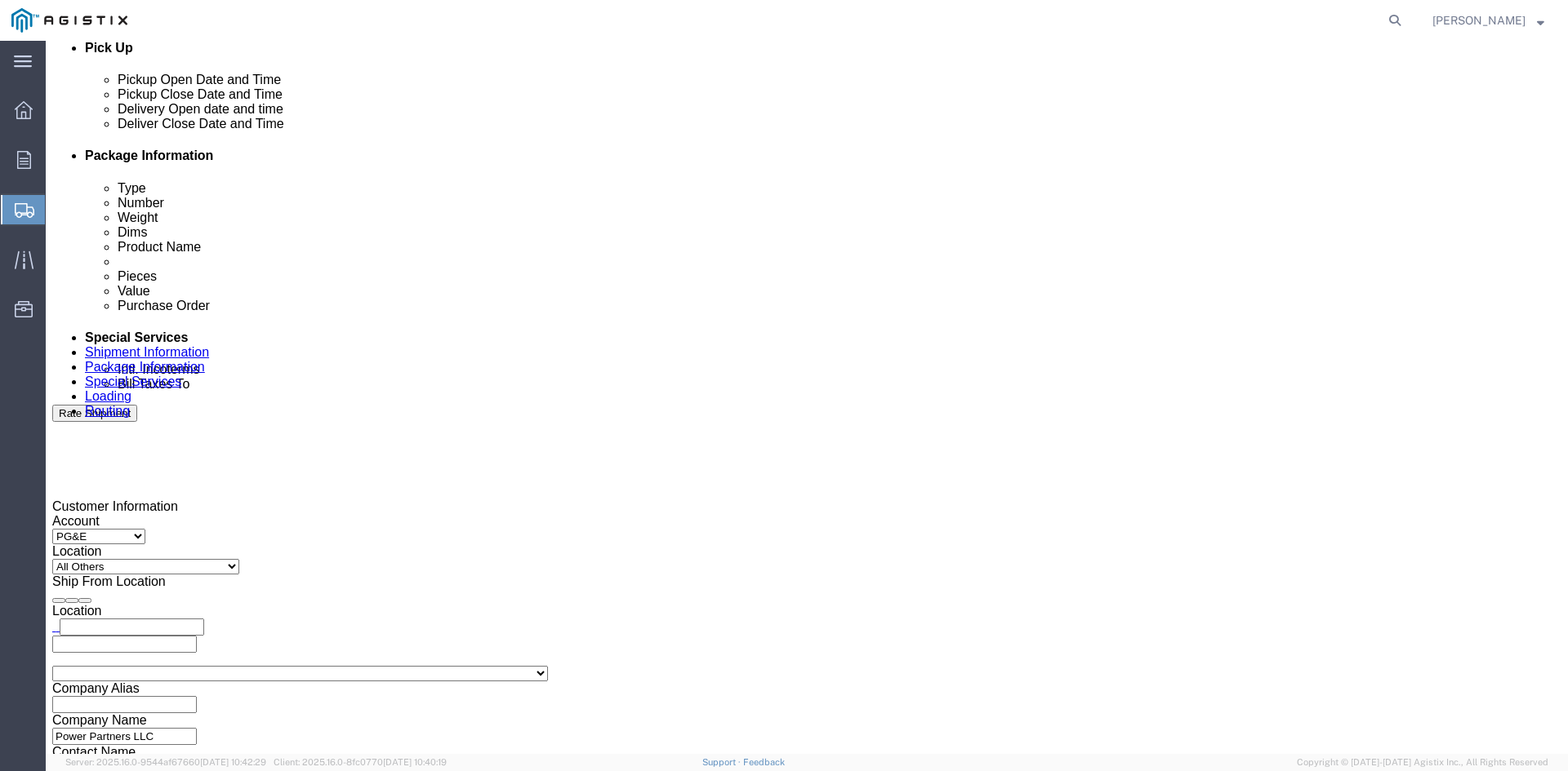
click input "text"
type input "[EMAIL_ADDRESS][DOMAIN_NAME]"
type input "z"
type input "sh"
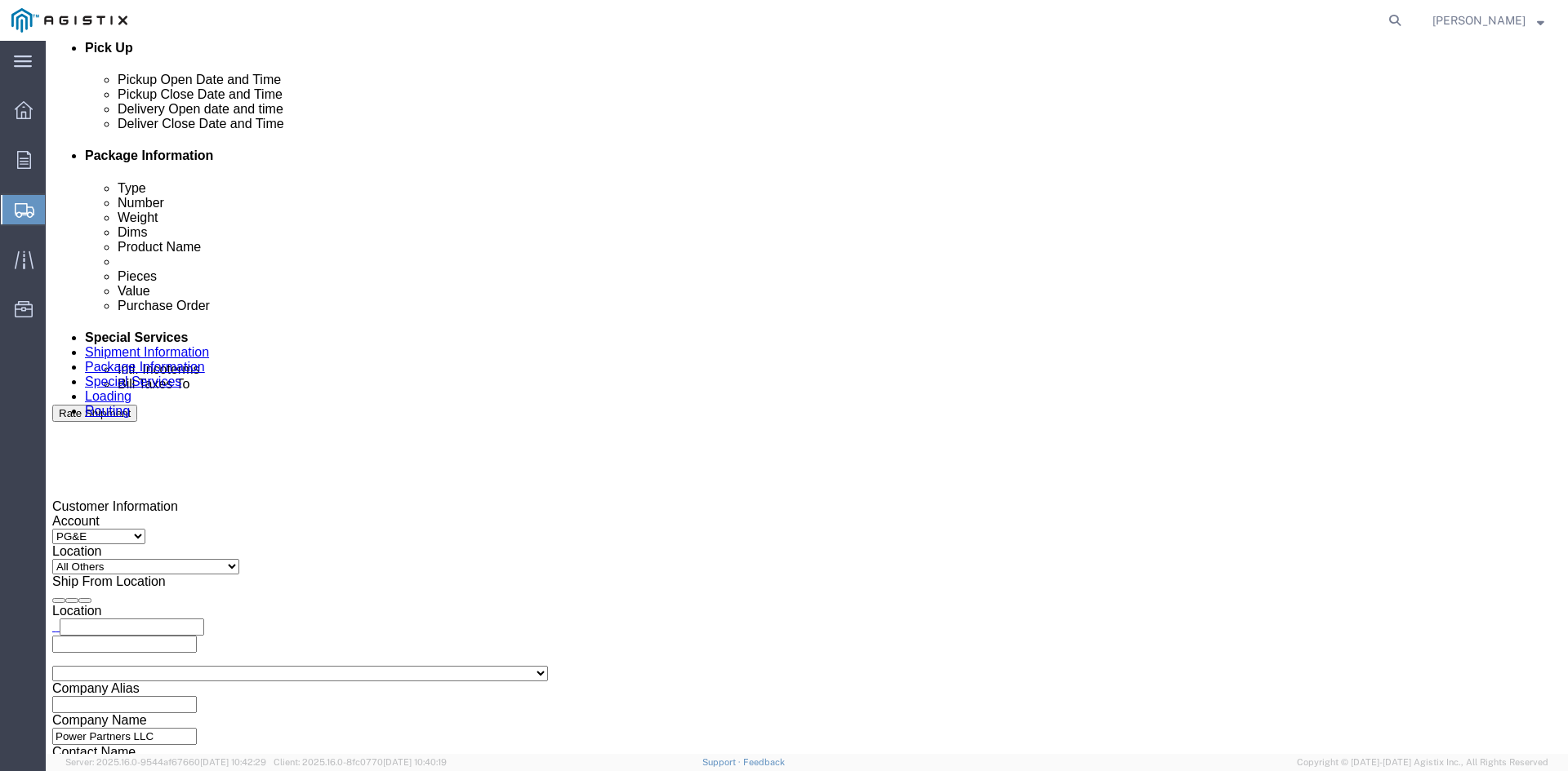
type input "k"
type input "pri"
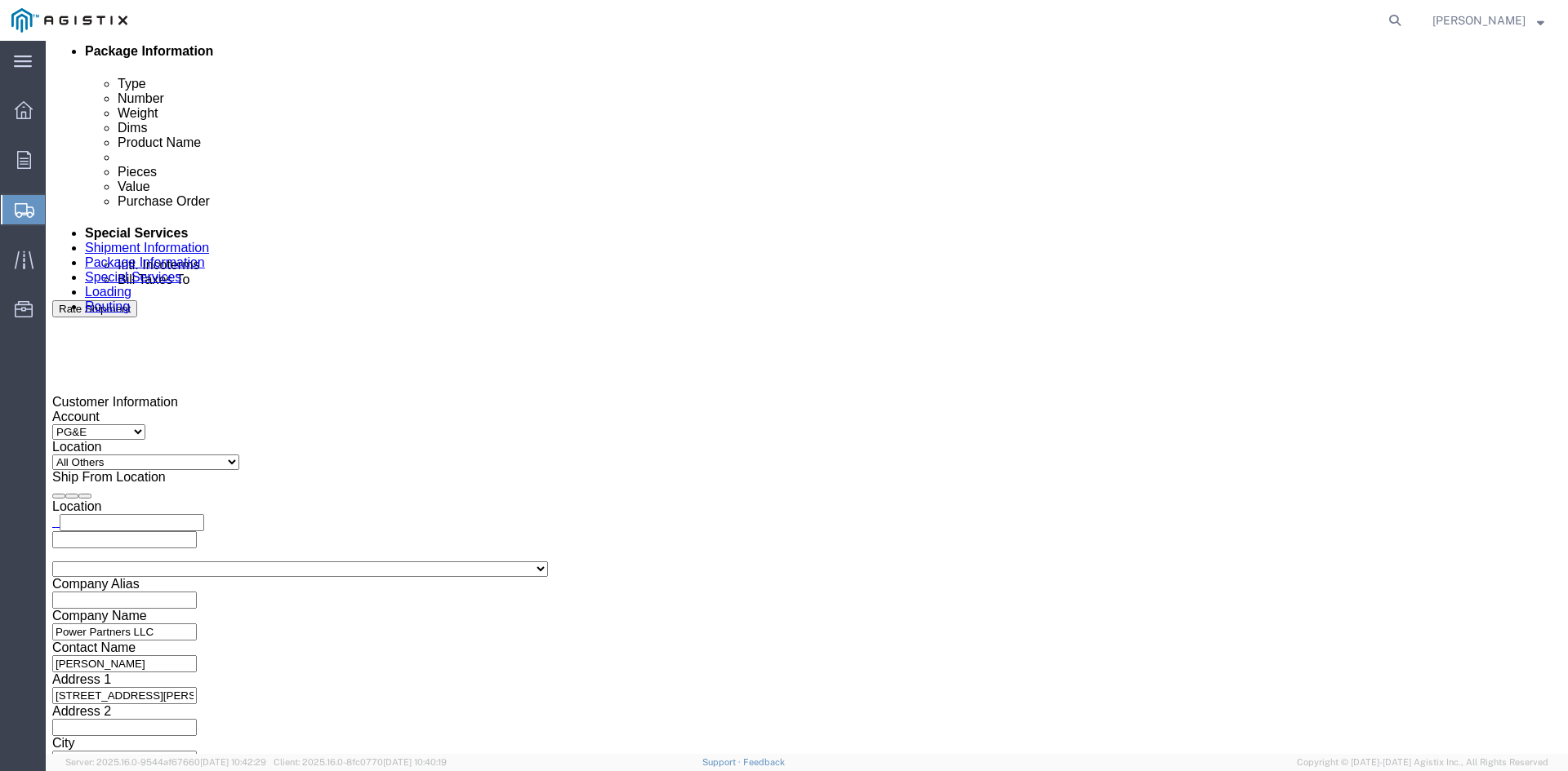
scroll to position [980, 0]
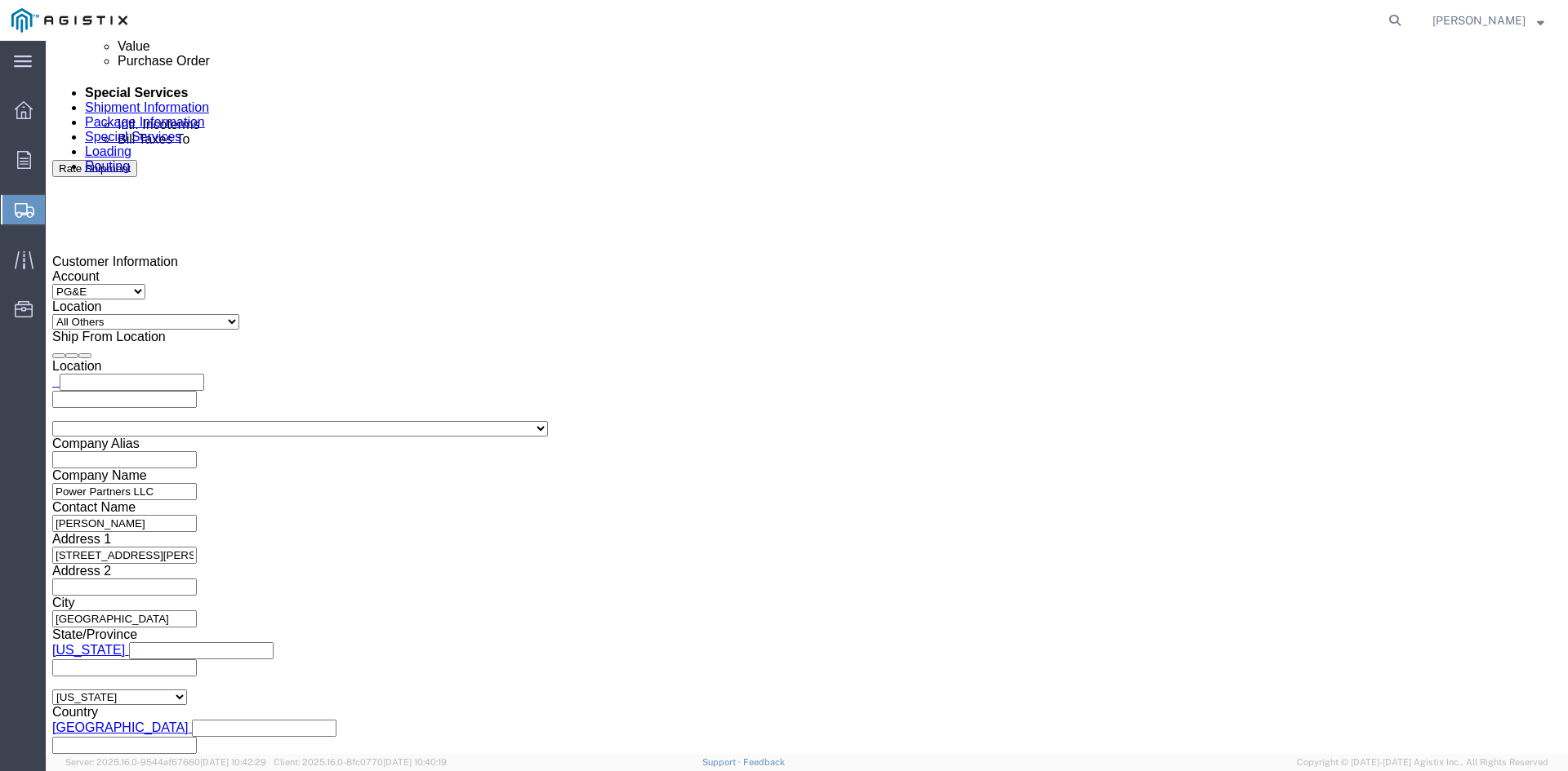
click button "Rate Shipment"
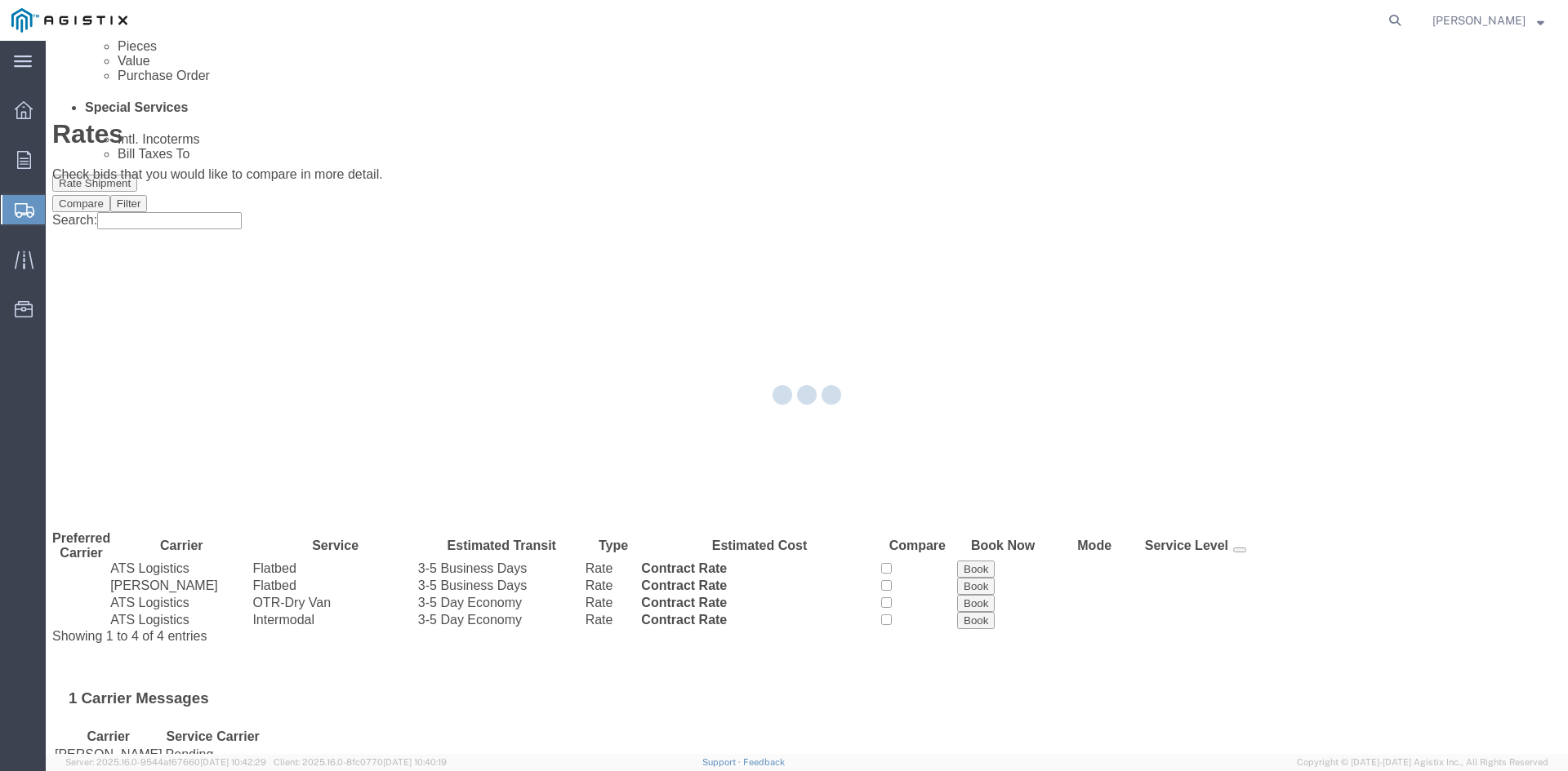
scroll to position [0, 0]
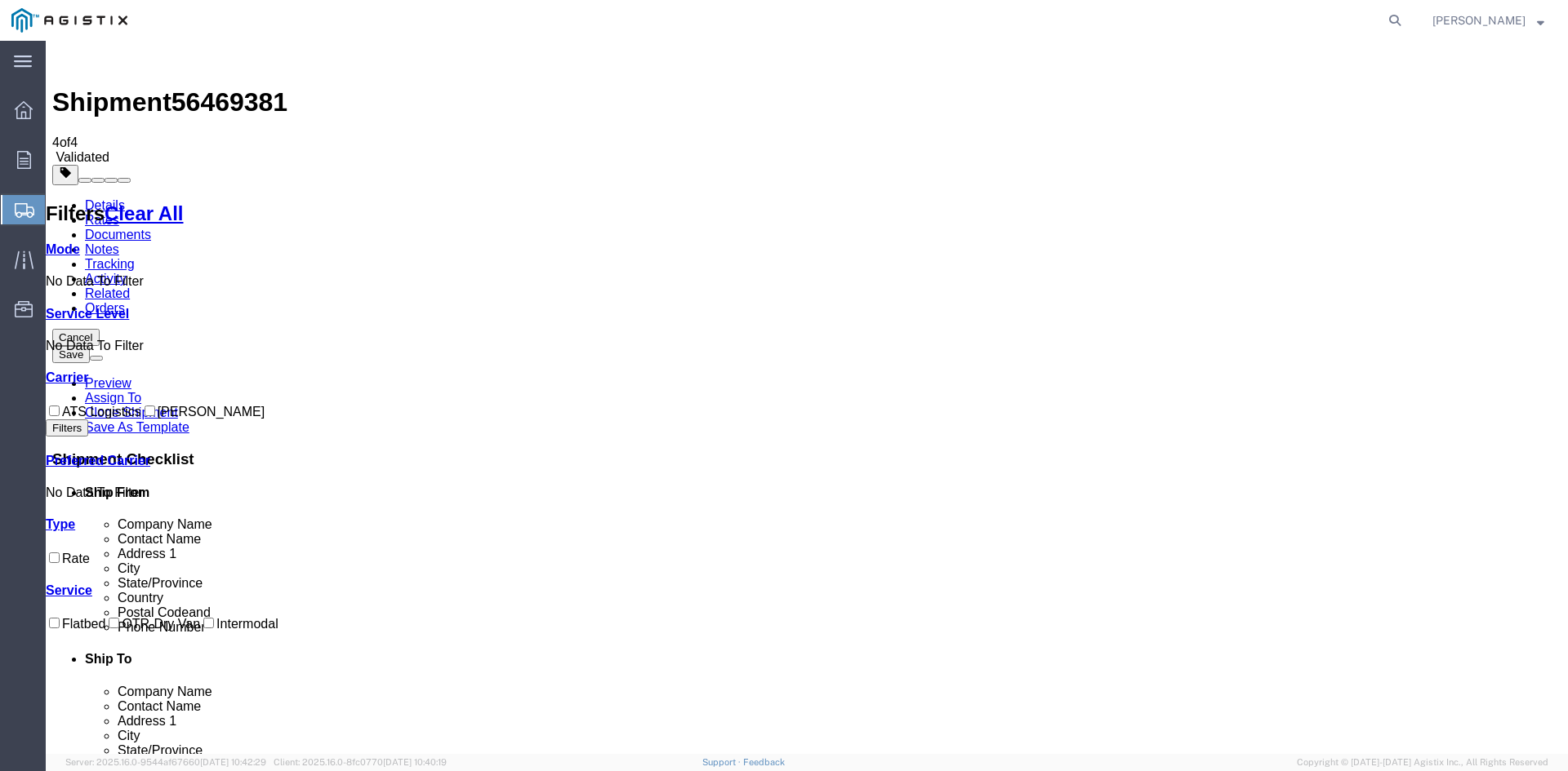
click at [60, 406] on input "ATS Logistics" at bounding box center [54, 411] width 11 height 11
checkbox input "true"
